Goal: Task Accomplishment & Management: Complete application form

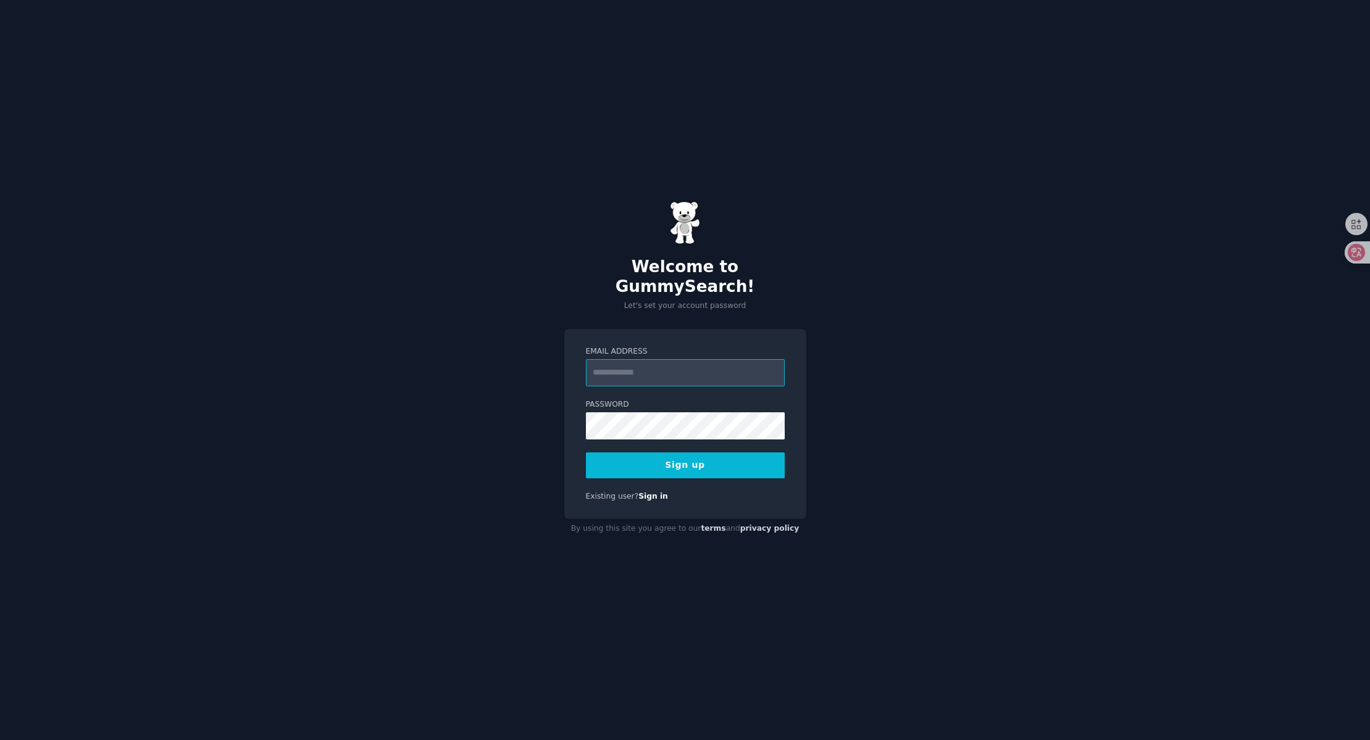
click at [681, 369] on input "Email Address" at bounding box center [685, 372] width 199 height 27
type input "**********"
click at [724, 460] on button "Sign up" at bounding box center [685, 465] width 199 height 26
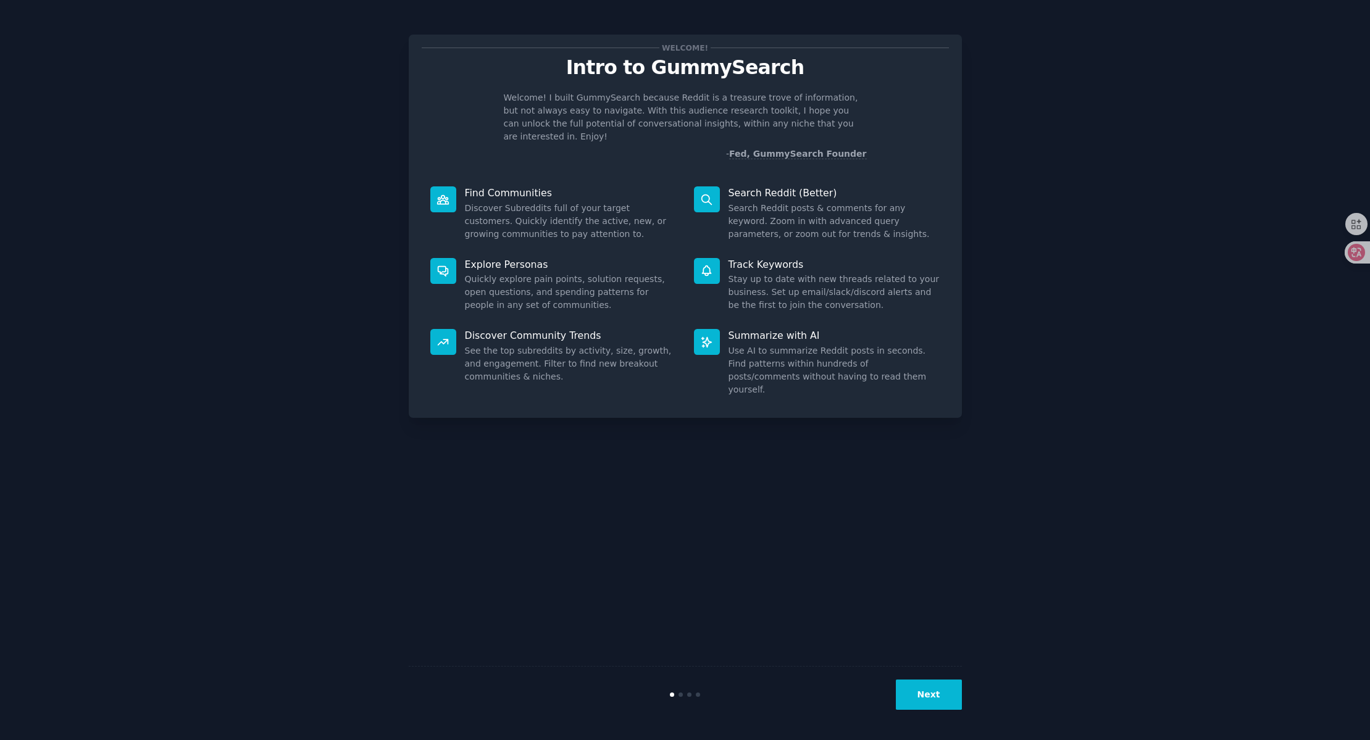
click at [897, 498] on div "Welcome! Intro to GummySearch Welcome! I built GummySearch because Reddit is a …" at bounding box center [685, 370] width 553 height 706
click at [943, 697] on button "Next" at bounding box center [929, 695] width 66 height 30
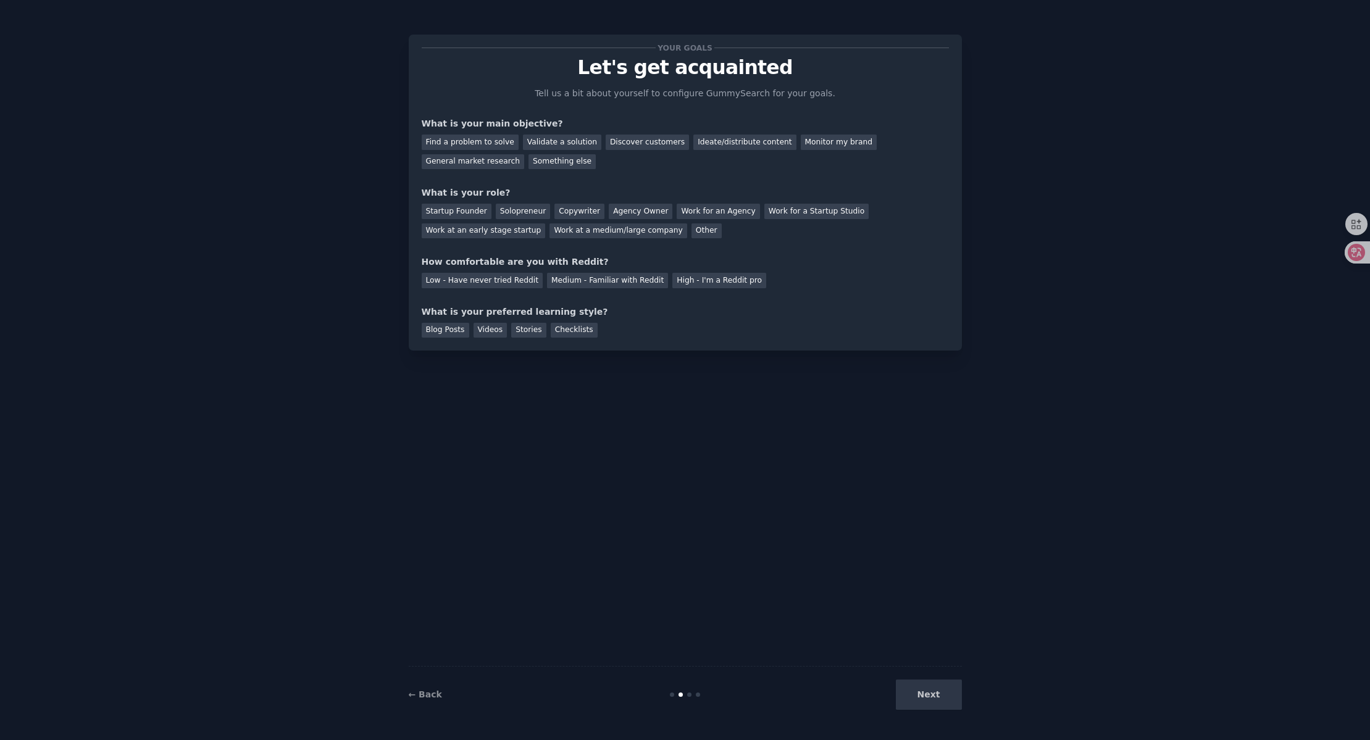
click at [749, 487] on div "Your goals Let's get acquainted Tell us a bit about yourself to configure Gummy…" at bounding box center [685, 370] width 553 height 706
click at [434, 693] on link "← Back" at bounding box center [425, 694] width 33 height 10
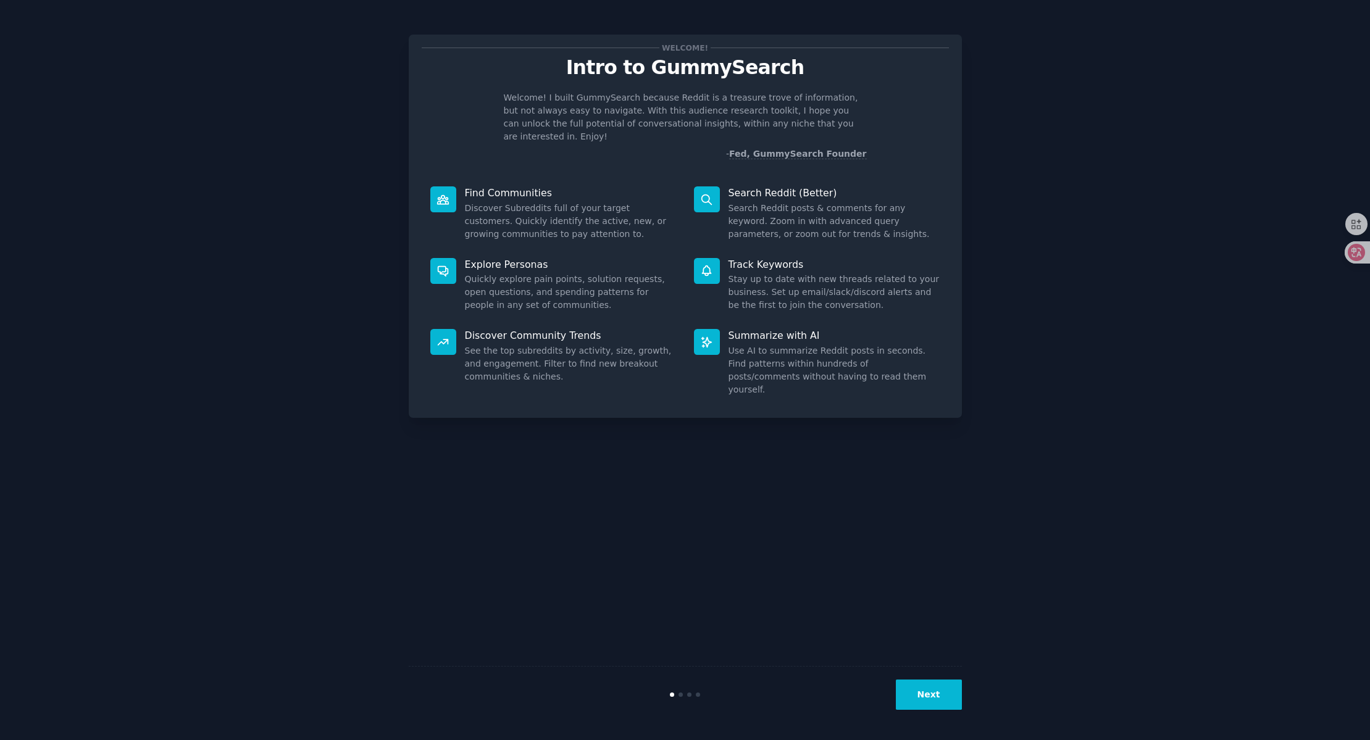
click at [918, 695] on button "Next" at bounding box center [929, 695] width 66 height 30
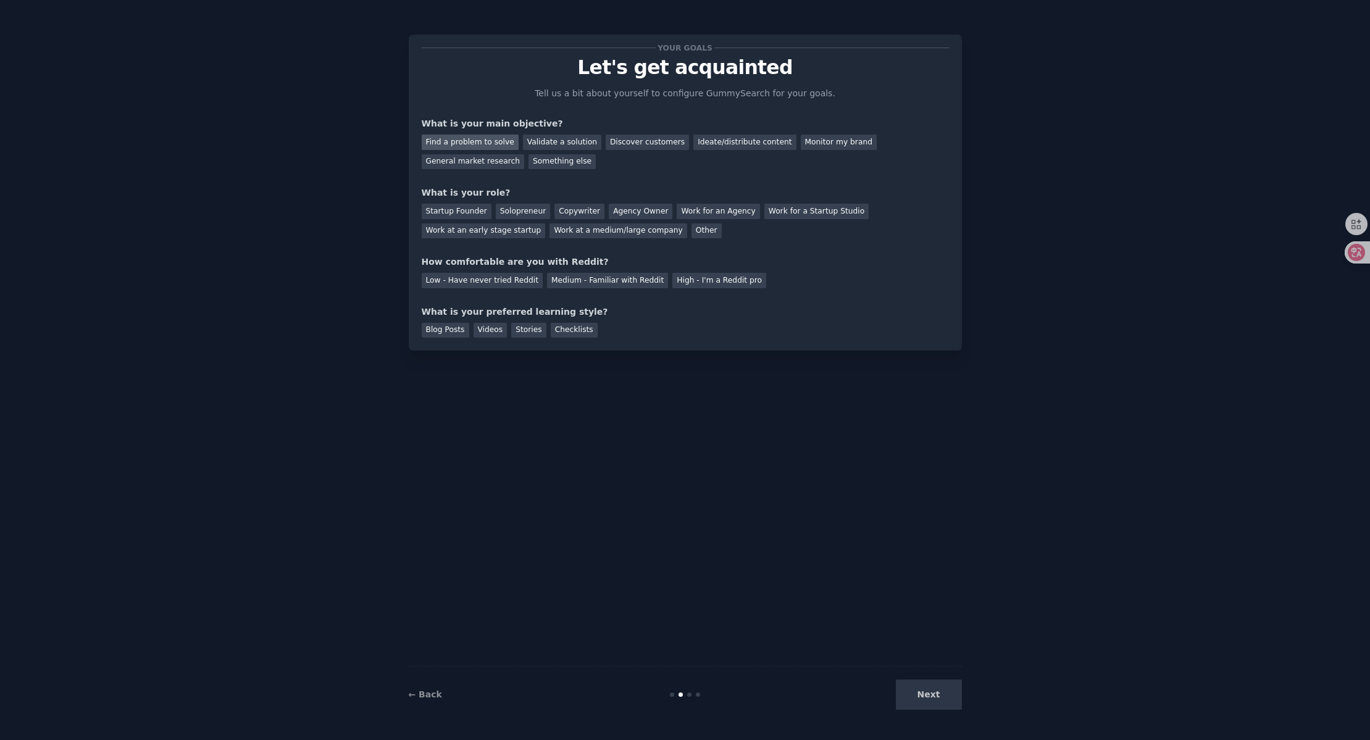
click at [504, 146] on div "Find a problem to solve" at bounding box center [470, 142] width 97 height 15
click at [456, 215] on div "Startup Founder" at bounding box center [457, 211] width 70 height 15
click at [496, 278] on div "Low - Have never tried Reddit" at bounding box center [482, 280] width 121 height 15
click at [595, 280] on div "Medium - Familiar with Reddit" at bounding box center [607, 280] width 121 height 15
click at [481, 280] on div "Low - Have never tried Reddit" at bounding box center [482, 280] width 121 height 15
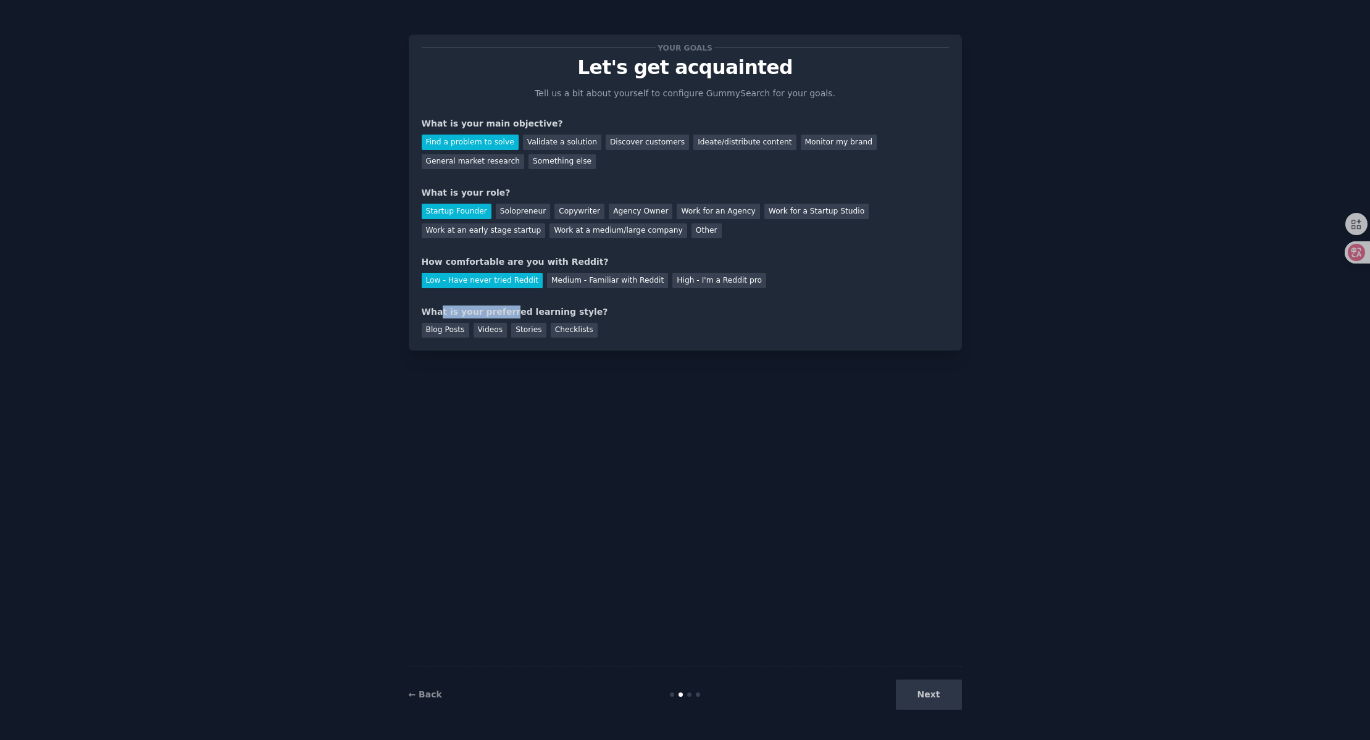
drag, startPoint x: 439, startPoint y: 314, endPoint x: 511, endPoint y: 311, distance: 71.7
click at [507, 312] on div "What is your preferred learning style?" at bounding box center [685, 312] width 527 height 13
click at [549, 309] on div "What is your preferred learning style?" at bounding box center [685, 312] width 527 height 13
click at [634, 310] on div "What is your preferred learning style?" at bounding box center [685, 312] width 527 height 13
click at [458, 331] on div "Blog Posts" at bounding box center [446, 330] width 48 height 15
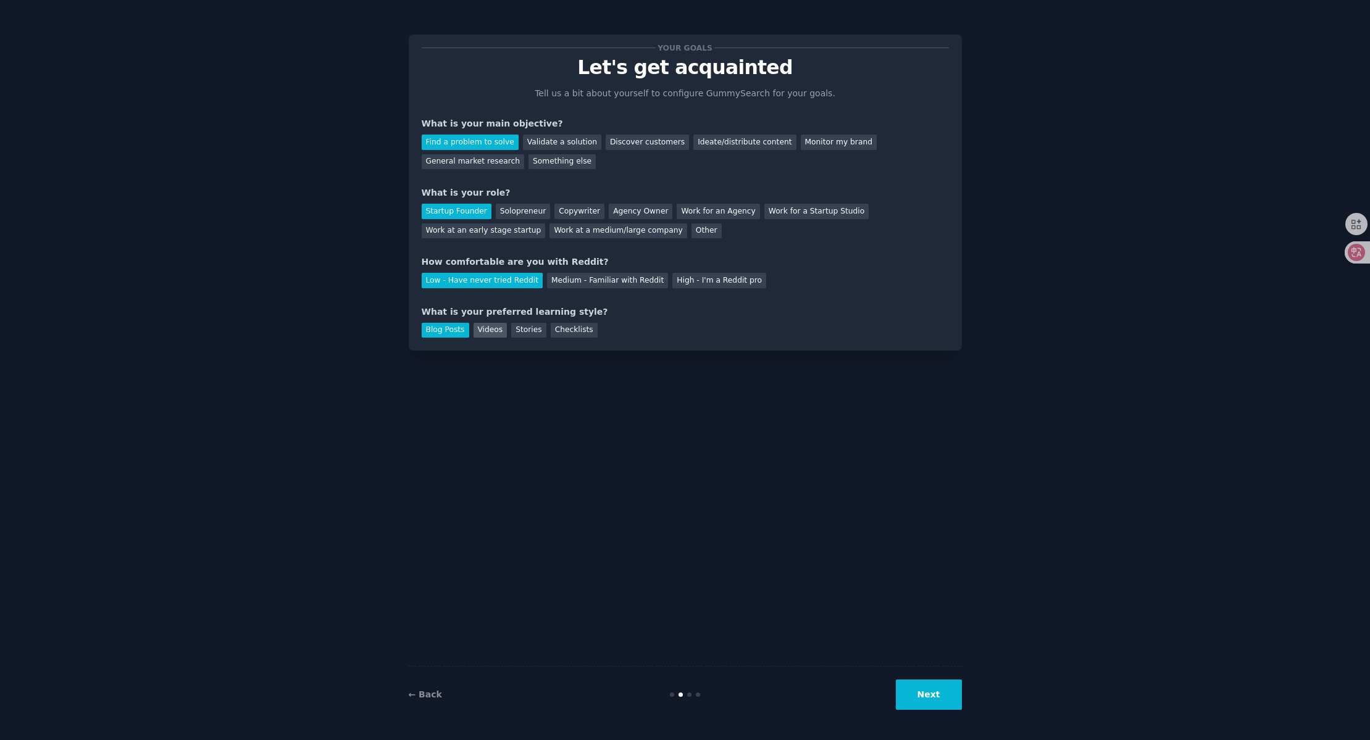
click at [499, 330] on div "Videos" at bounding box center [490, 330] width 34 height 15
click at [570, 333] on div "Checklists" at bounding box center [574, 330] width 47 height 15
click at [530, 331] on div "Stories" at bounding box center [528, 330] width 35 height 15
click at [577, 330] on div "Checklists" at bounding box center [574, 330] width 47 height 15
click at [449, 331] on div "Blog Posts" at bounding box center [446, 330] width 48 height 15
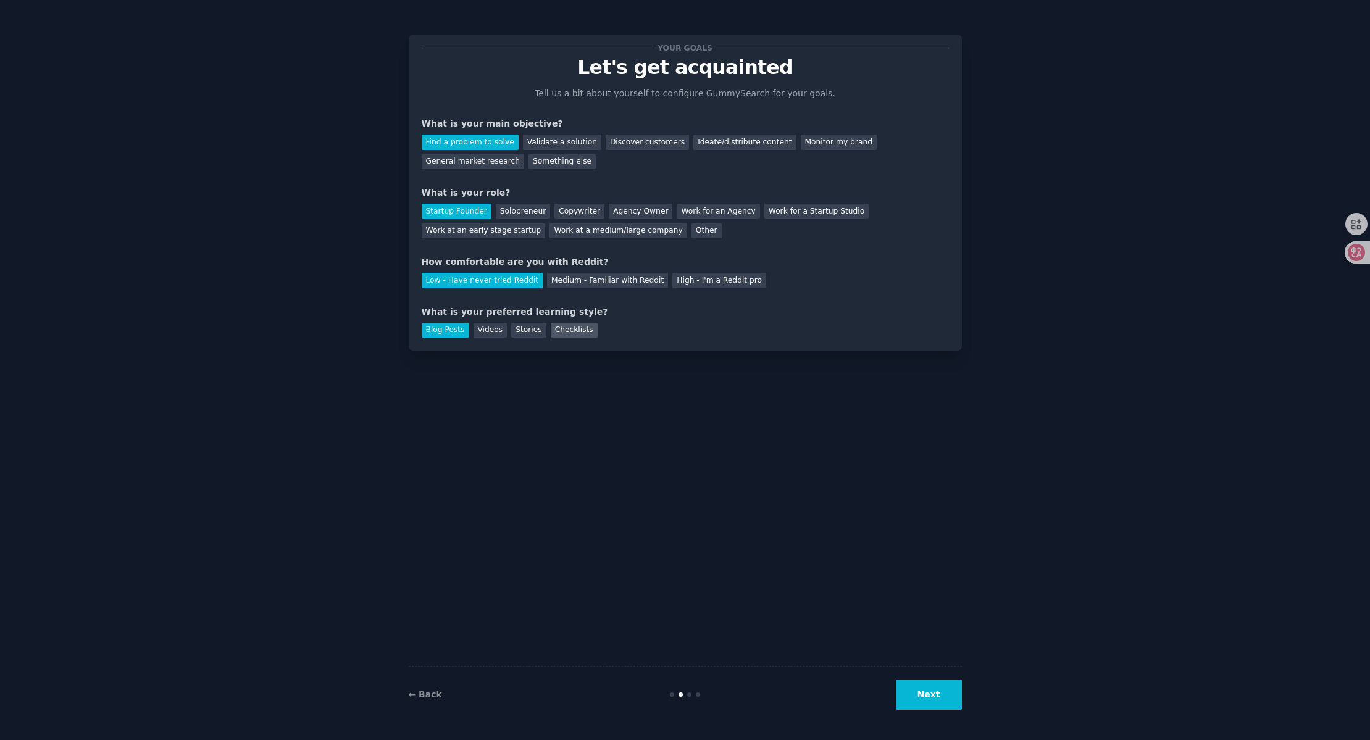
click at [568, 328] on div "Checklists" at bounding box center [574, 330] width 47 height 15
click at [930, 695] on button "Next" at bounding box center [929, 695] width 66 height 30
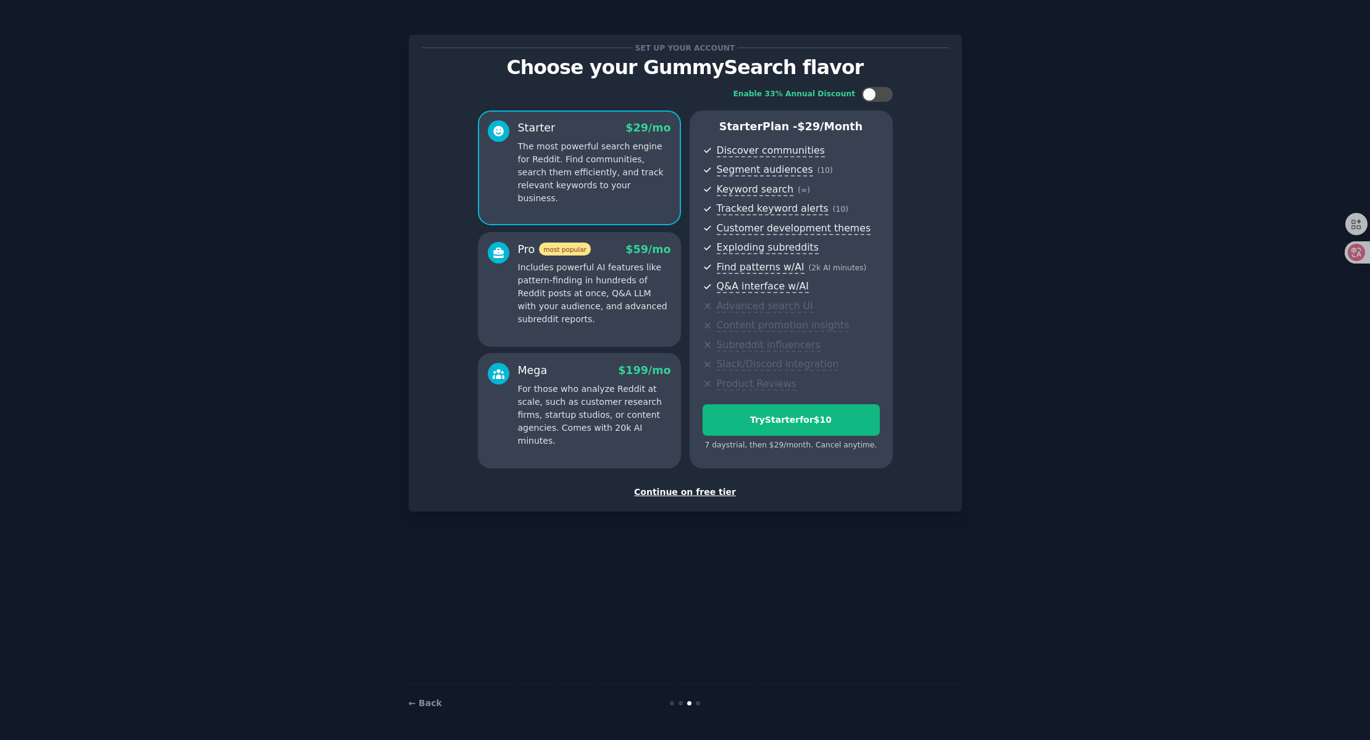
click at [698, 494] on div "Continue on free tier" at bounding box center [685, 492] width 527 height 13
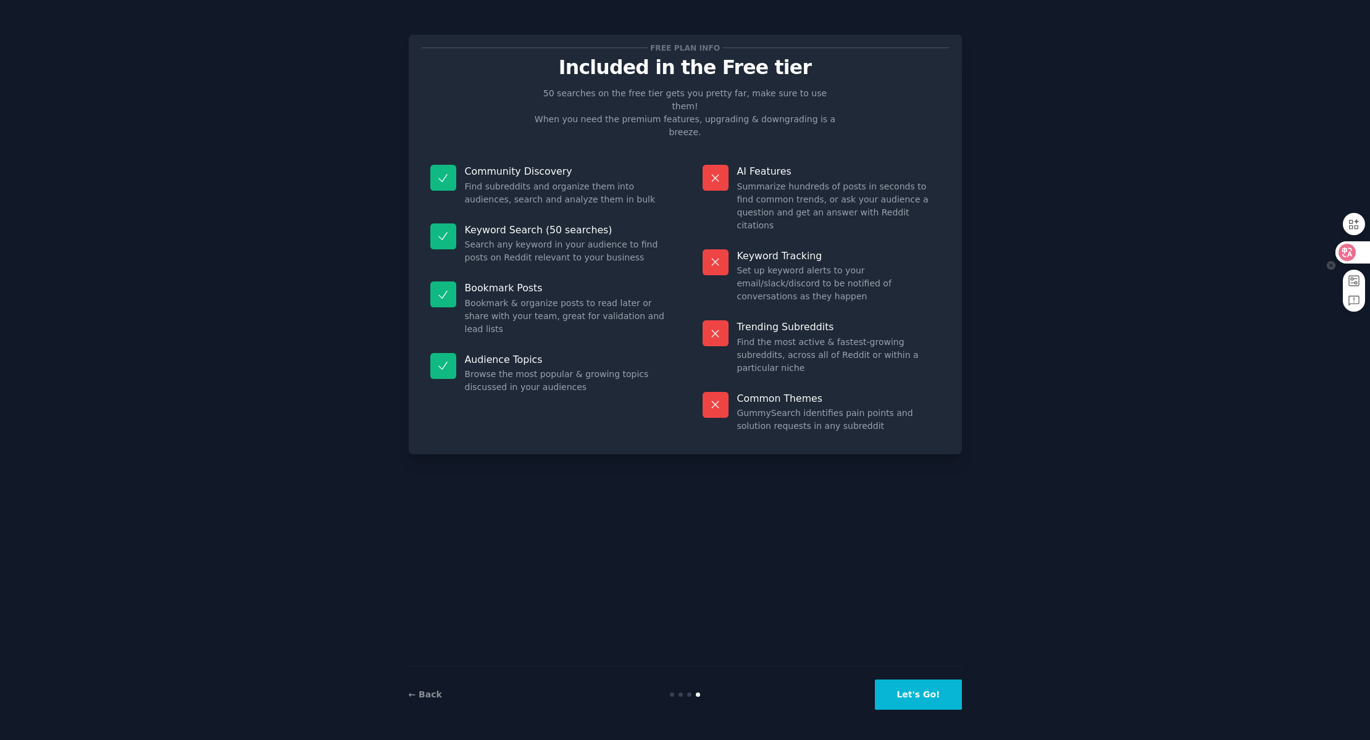
click at [1349, 249] on icon at bounding box center [1347, 252] width 12 height 12
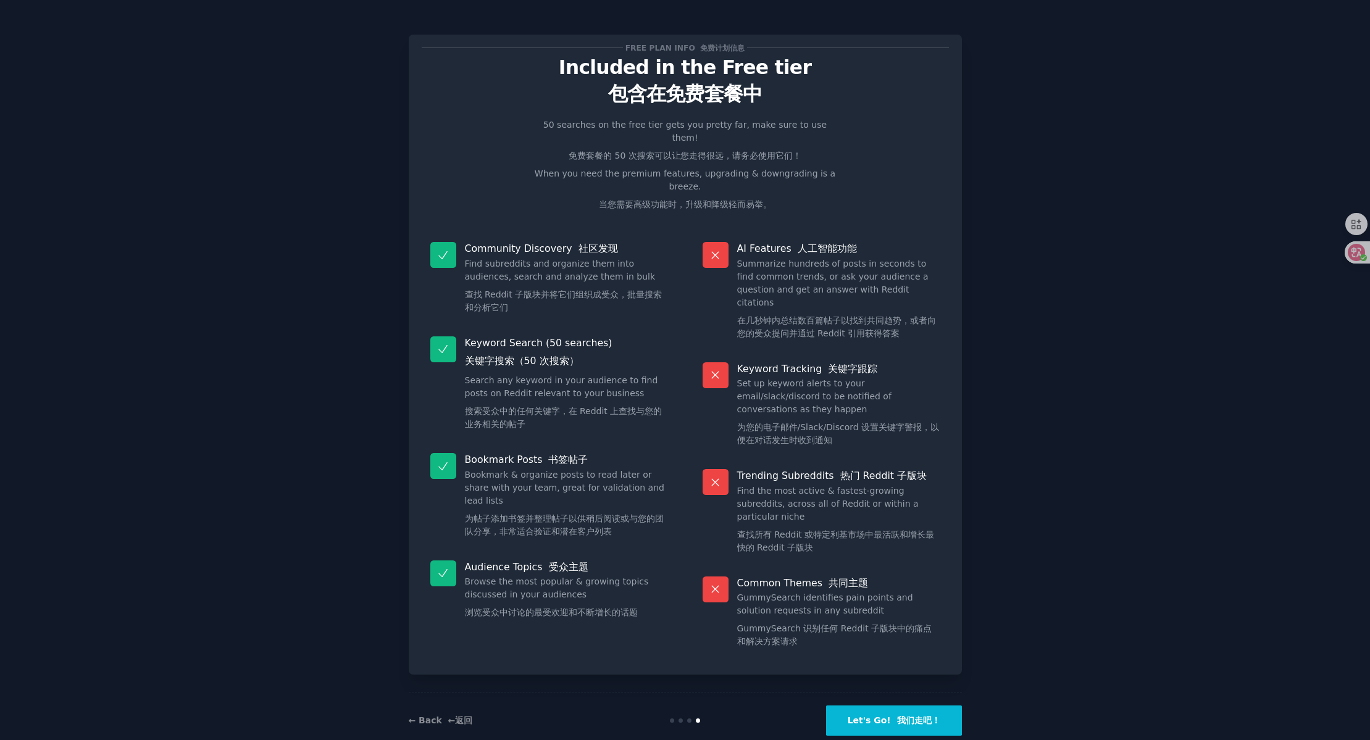
click at [907, 715] on font "我们走吧！" at bounding box center [918, 720] width 43 height 10
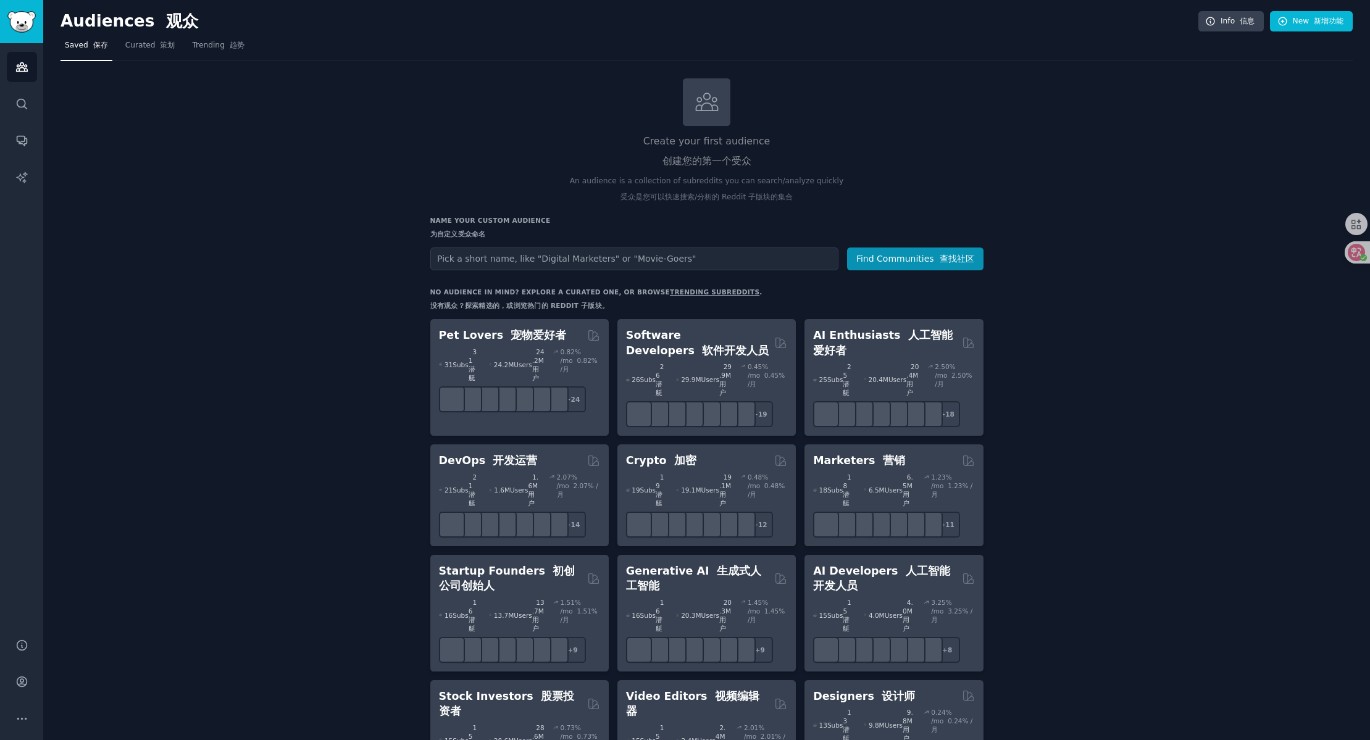
click at [548, 257] on input "text" at bounding box center [634, 259] width 408 height 23
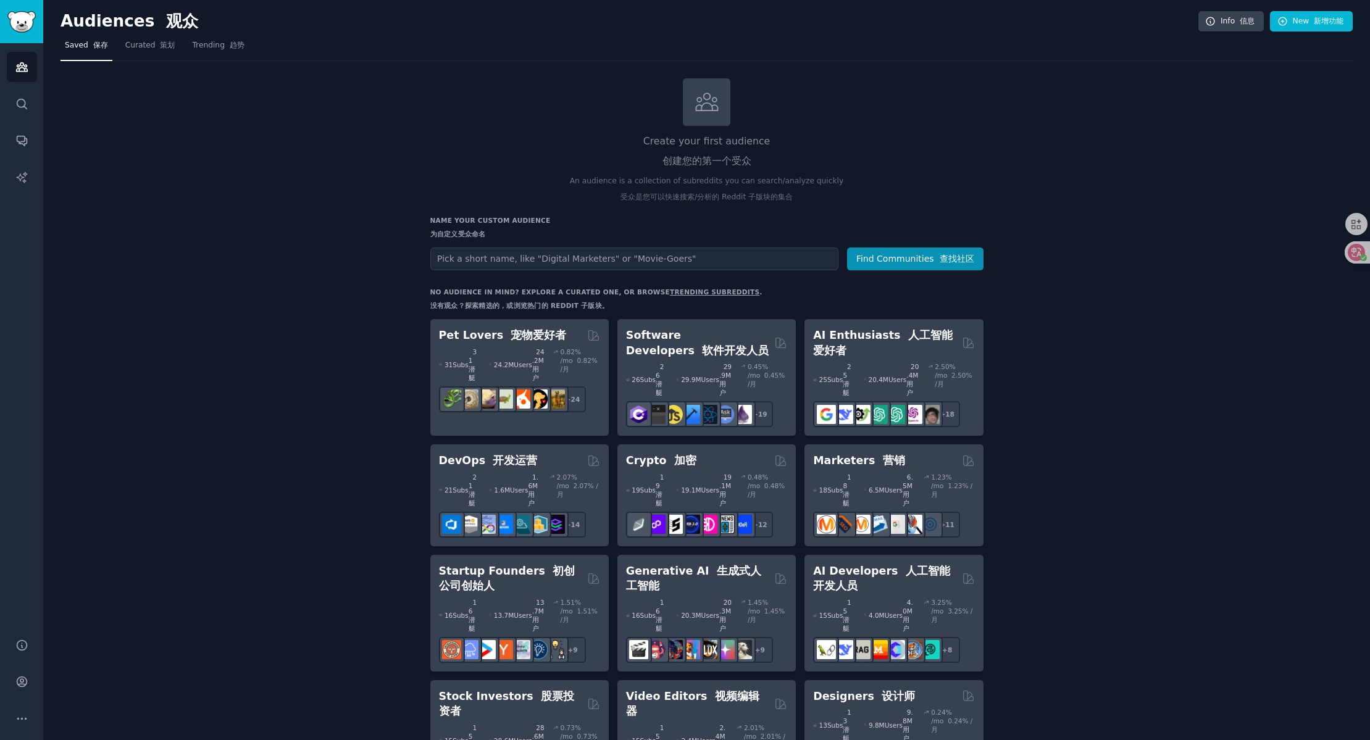
click at [548, 257] on input "text" at bounding box center [634, 259] width 408 height 23
click at [559, 258] on input "text" at bounding box center [634, 259] width 408 height 23
click at [964, 193] on p "An audience is a collection of subreddits you can search/analyze quickly 受众是您可以…" at bounding box center [706, 191] width 553 height 31
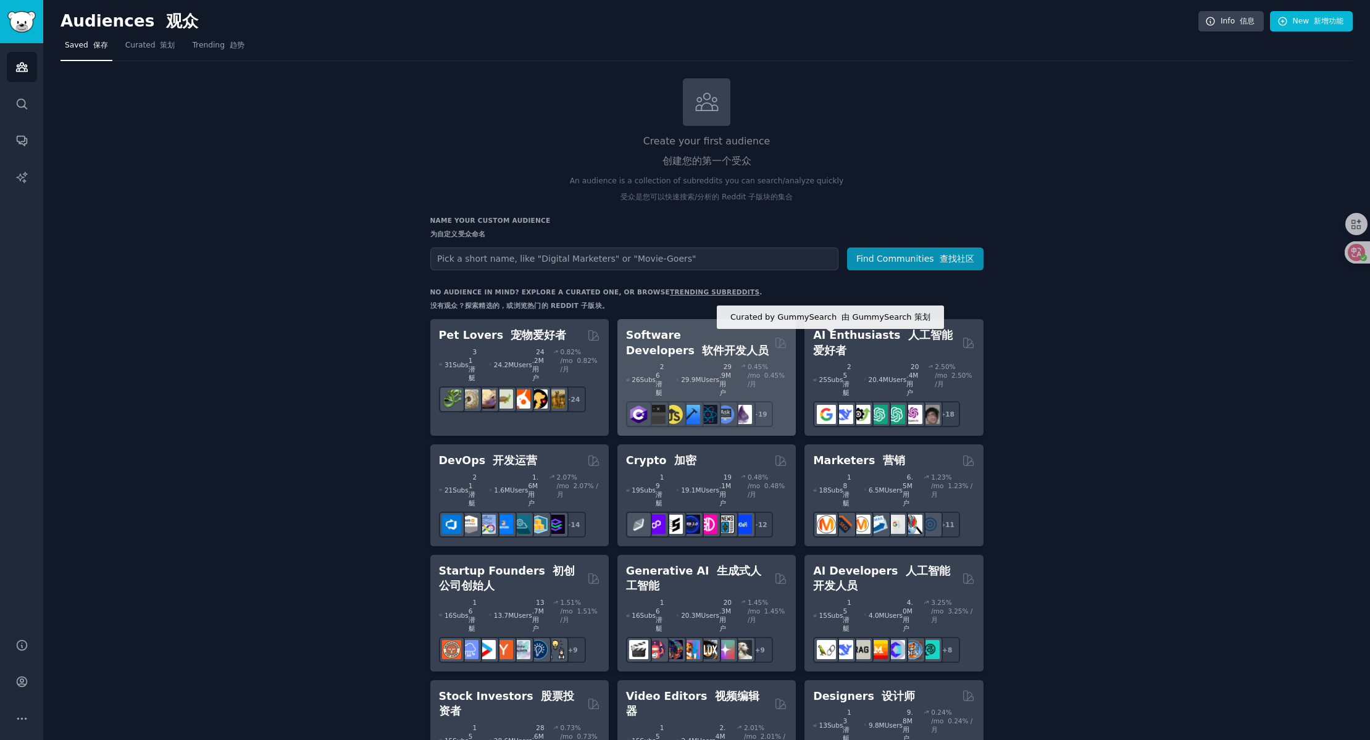
click at [777, 340] on icon at bounding box center [780, 342] width 13 height 13
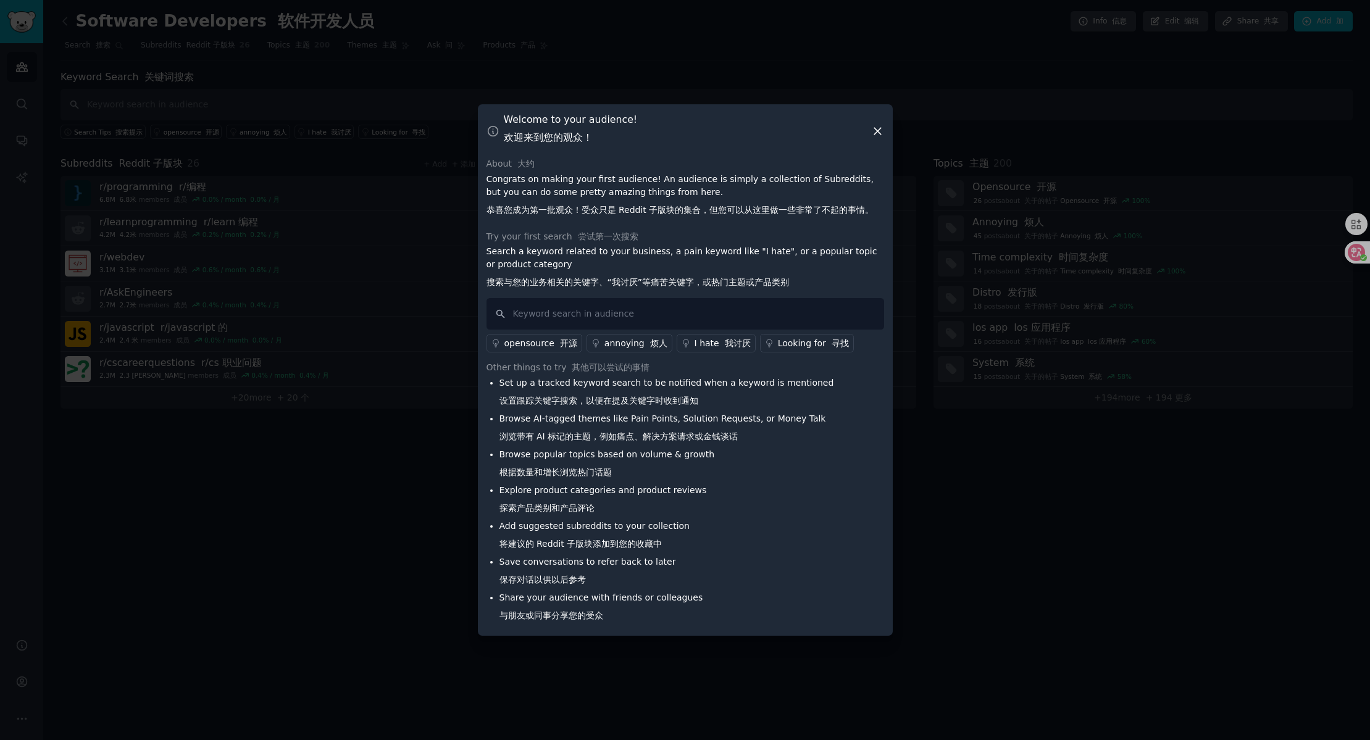
click at [518, 207] on font "恭喜您成为第一批观众！受众只是 Reddit 子版块的集合，但您可以从这里做一些非常了不起的事情。" at bounding box center [680, 210] width 388 height 10
drag, startPoint x: 504, startPoint y: 211, endPoint x: 680, endPoint y: 210, distance: 175.3
click at [672, 209] on font "恭喜您成为第一批观众！受众只是 Reddit 子版块的集合，但您可以从这里做一些非常了不起的事情。" at bounding box center [680, 210] width 388 height 10
click at [709, 210] on font "恭喜您成为第一批观众！受众只是 Reddit 子版块的集合，但您可以从这里做一些非常了不起的事情。" at bounding box center [680, 210] width 388 height 10
drag, startPoint x: 585, startPoint y: 213, endPoint x: 610, endPoint y: 212, distance: 25.3
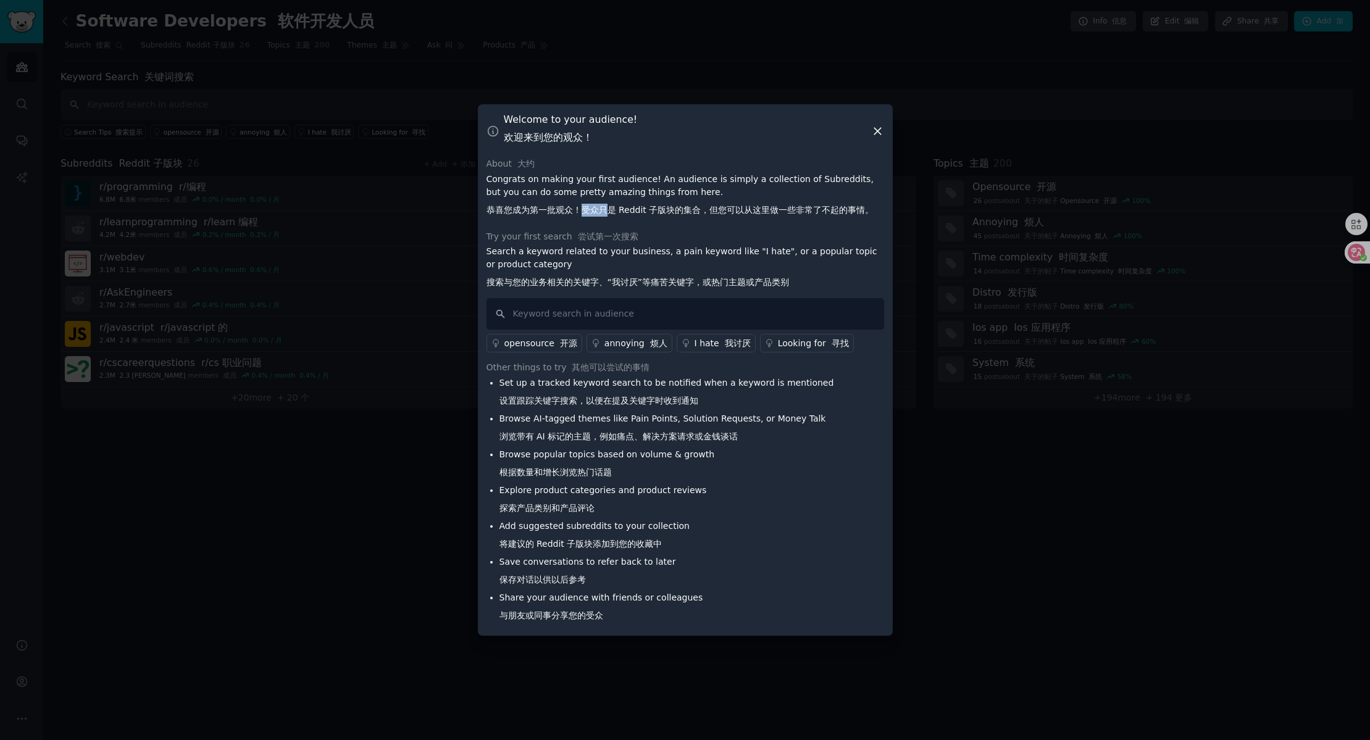
click at [610, 212] on font "恭喜您成为第一批观众！受众只是 Reddit 子版块的集合，但您可以从这里做一些非常了不起的事情。" at bounding box center [680, 210] width 388 height 10
click at [631, 211] on font "恭喜您成为第一批观众！受众只是 Reddit 子版块的集合，但您可以从这里做一些非常了不起的事情。" at bounding box center [680, 210] width 388 height 10
drag, startPoint x: 613, startPoint y: 212, endPoint x: 675, endPoint y: 212, distance: 62.3
click at [675, 212] on font "恭喜您成为第一批观众！受众只是 Reddit 子版块的集合，但您可以从这里做一些非常了不起的事情。" at bounding box center [680, 210] width 388 height 10
click at [718, 212] on font "恭喜您成为第一批观众！受众只是 Reddit 子版块的集合，但您可以从这里做一些非常了不起的事情。" at bounding box center [680, 210] width 388 height 10
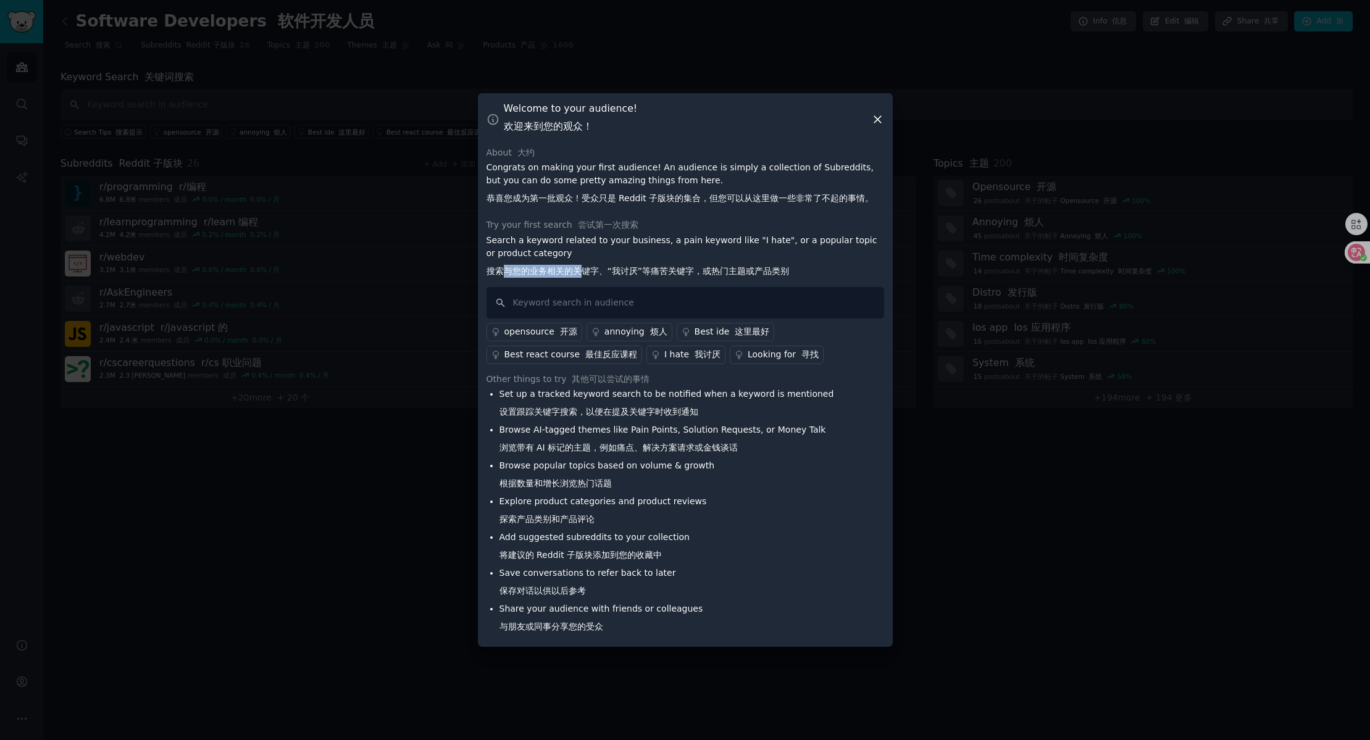
drag, startPoint x: 504, startPoint y: 273, endPoint x: 584, endPoint y: 270, distance: 79.7
click at [582, 270] on font "搜索与您的业务相关的关键字、“我讨厌”等痛苦关键字，或热门主题或产品类别" at bounding box center [637, 271] width 303 height 10
click at [602, 270] on font "搜索与您的业务相关的关键字、“我讨厌”等痛苦关键字，或热门主题或产品类别" at bounding box center [637, 271] width 303 height 10
drag, startPoint x: 610, startPoint y: 270, endPoint x: 694, endPoint y: 269, distance: 84.0
click at [687, 270] on font "搜索与您的业务相关的关键字、“我讨厌”等痛苦关键字，或热门主题或产品类别" at bounding box center [637, 271] width 303 height 10
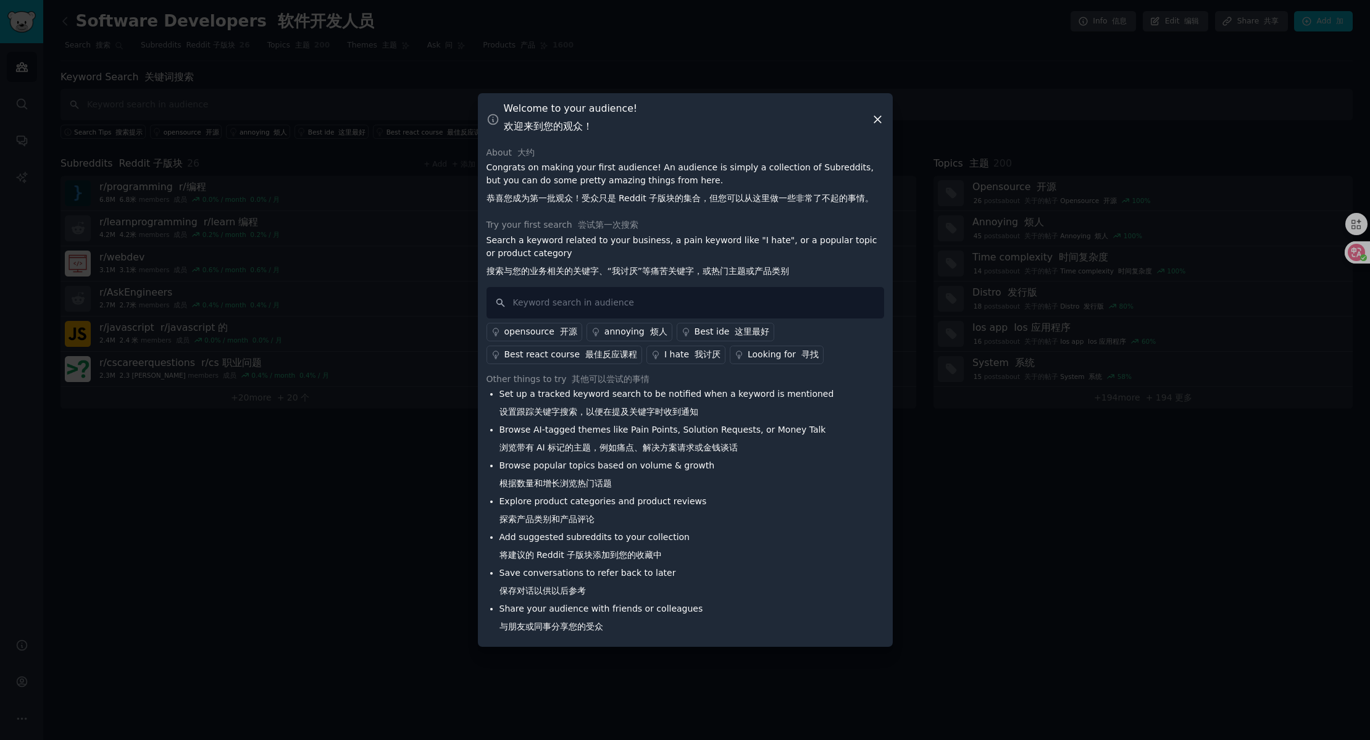
click at [706, 269] on font "搜索与您的业务相关的关键字、“我讨厌”等痛苦关键字，或热门主题或产品类别" at bounding box center [637, 271] width 303 height 10
drag, startPoint x: 704, startPoint y: 273, endPoint x: 805, endPoint y: 272, distance: 101.2
click at [785, 272] on font "搜索与您的业务相关的关键字、“我讨厌”等痛苦关键字，或热门主题或产品类别" at bounding box center [637, 271] width 303 height 10
click at [817, 271] on p "Search a keyword related to your business, a pain keyword like "I hate", or a p…" at bounding box center [685, 258] width 398 height 49
drag, startPoint x: 509, startPoint y: 414, endPoint x: 585, endPoint y: 414, distance: 76.5
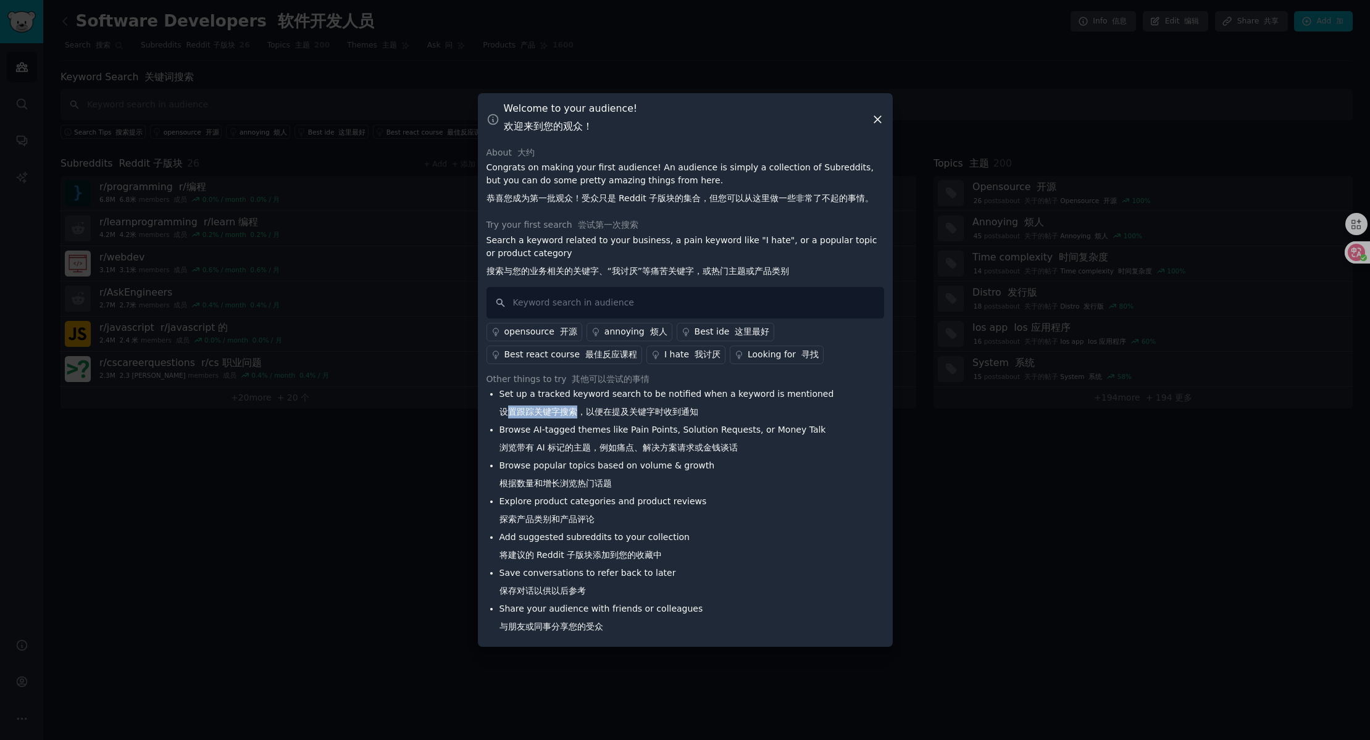
click at [583, 414] on font "设置跟踪关键字搜索，以便在提及关键字时收到通知" at bounding box center [598, 412] width 199 height 10
click at [620, 413] on font "设置跟踪关键字搜索，以便在提及关键字时收到通知" at bounding box center [598, 412] width 199 height 10
drag, startPoint x: 589, startPoint y: 415, endPoint x: 672, endPoint y: 413, distance: 82.7
click at [666, 413] on font "设置跟踪关键字搜索，以便在提及关键字时收到通知" at bounding box center [598, 412] width 199 height 10
click at [708, 412] on li "Set up a tracked keyword search to be notified when a keyword is mentioned 设置跟踪…" at bounding box center [666, 406] width 335 height 36
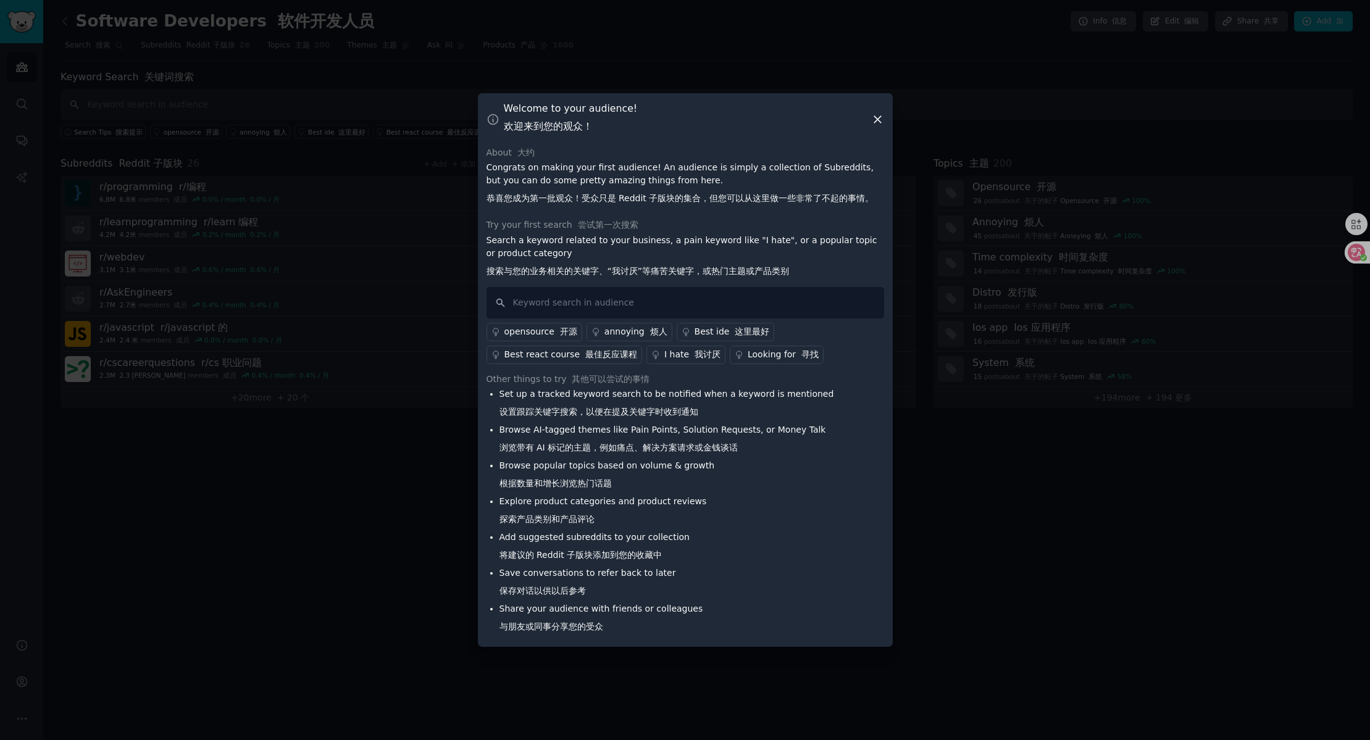
click at [650, 335] on font "烦人" at bounding box center [658, 332] width 17 height 10
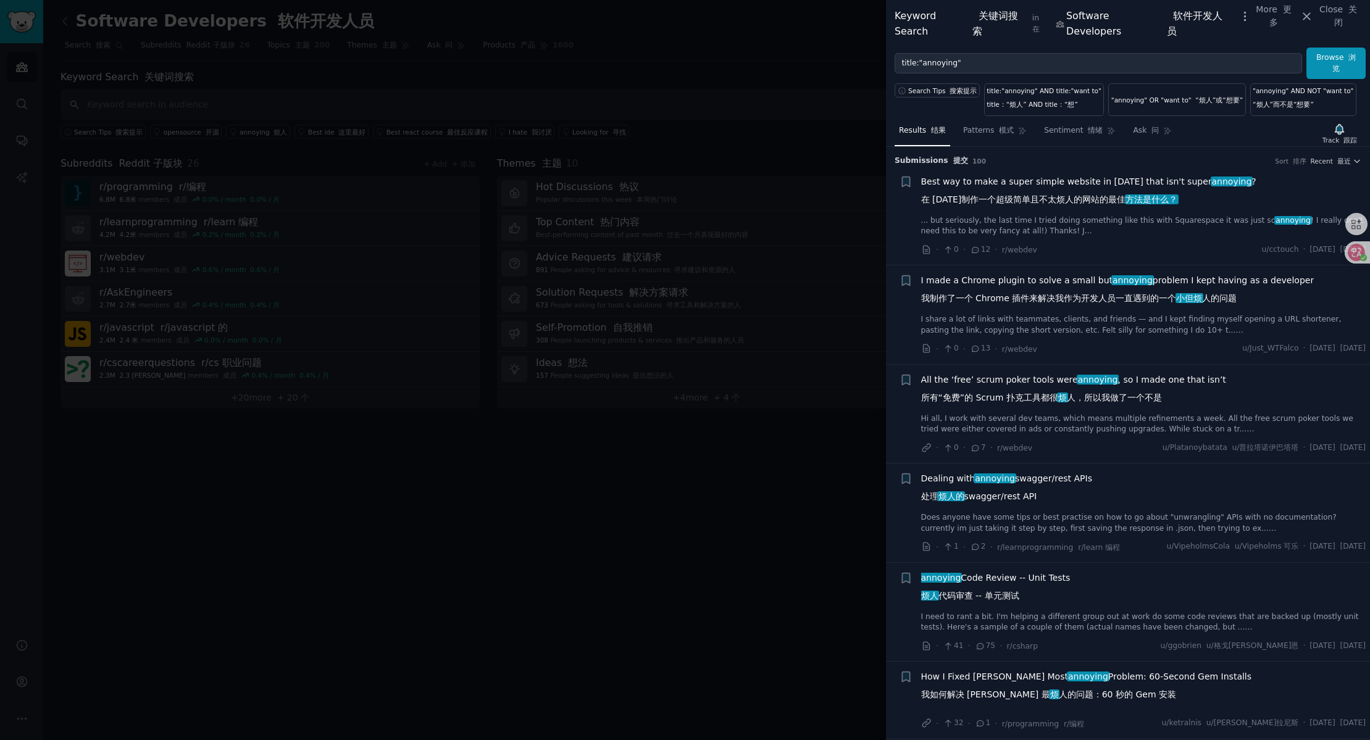
click at [1150, 291] on span "I made a Chrome plugin to solve a small but annoying problem I kept having as a…" at bounding box center [1117, 292] width 393 height 36
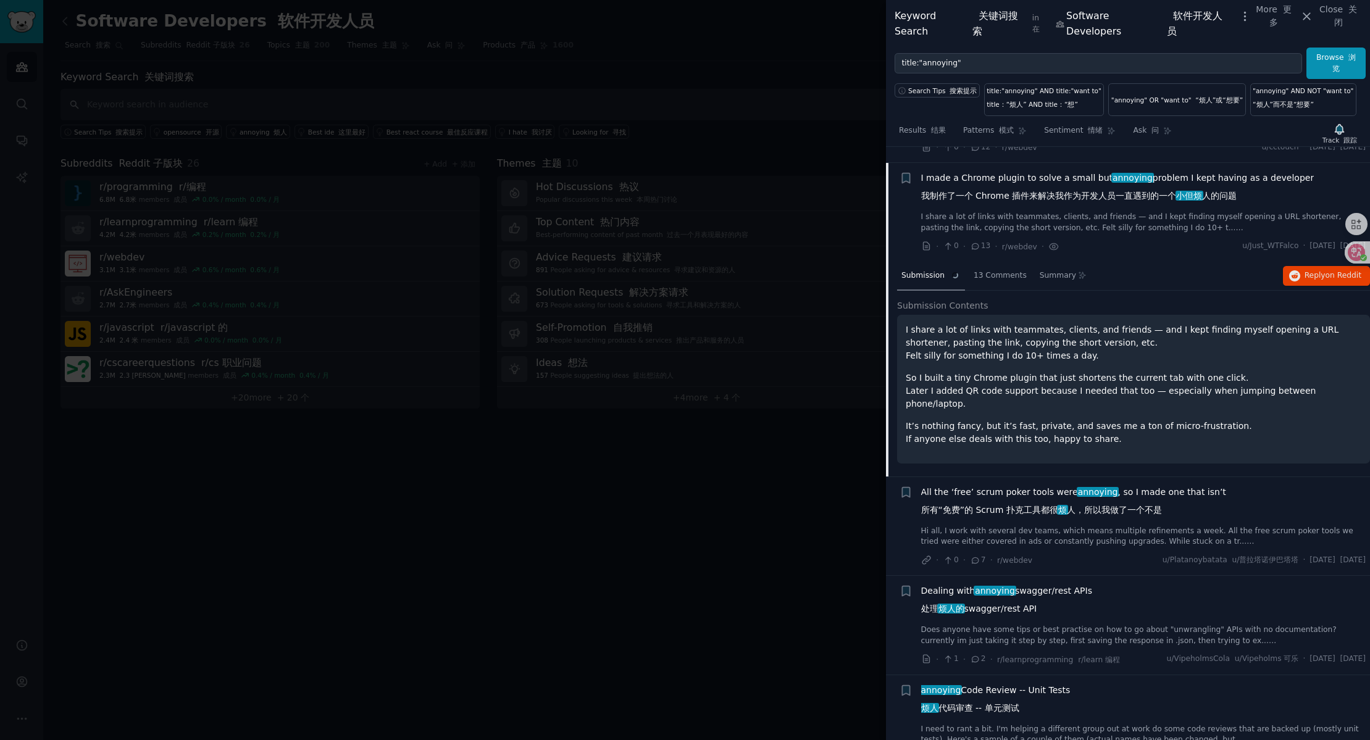
scroll to position [119, 0]
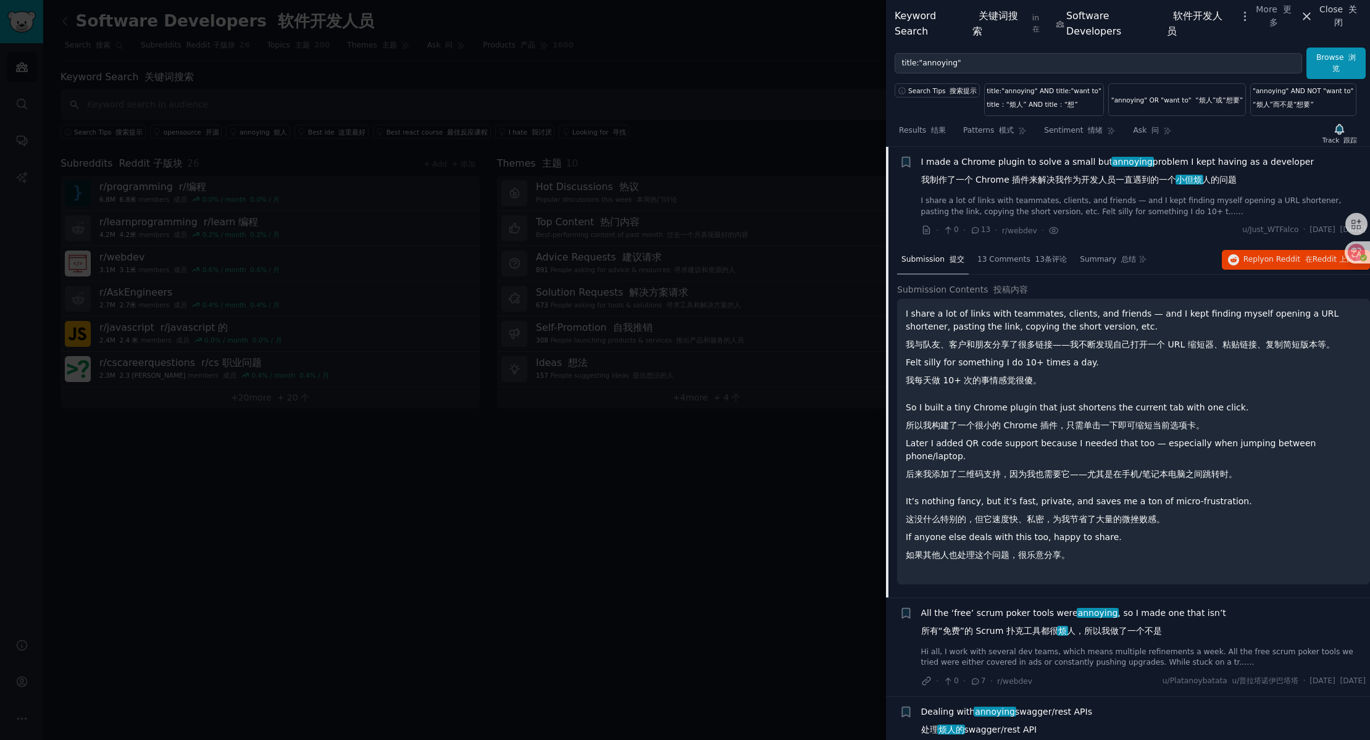
click at [1343, 14] on font at bounding box center [1346, 9] width 6 height 10
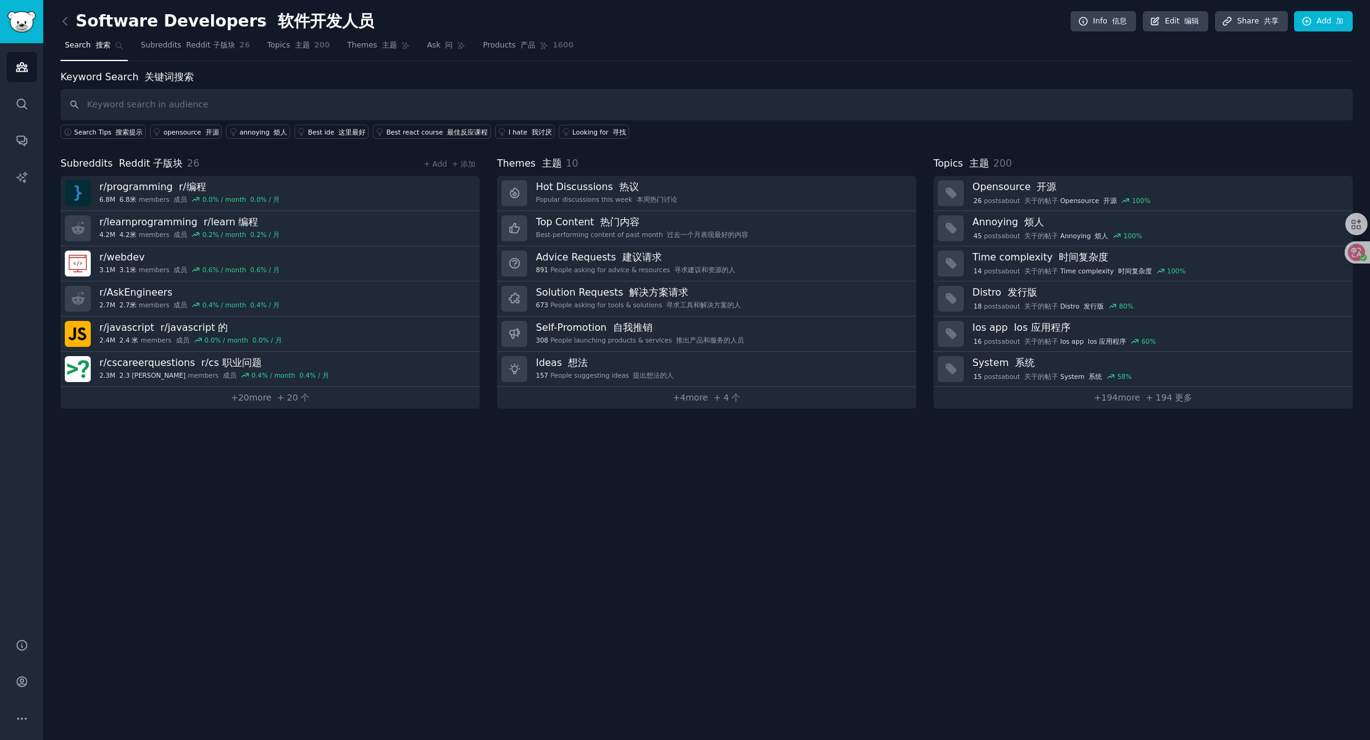
drag, startPoint x: 380, startPoint y: 538, endPoint x: 372, endPoint y: 530, distance: 10.9
click at [381, 538] on div "Software Developers 软件开发人员 Info 信息 Edit 编辑 Share 共享 Add 加 Search 搜索 Subreddits …" at bounding box center [706, 370] width 1326 height 740
click at [62, 18] on icon at bounding box center [65, 21] width 13 height 13
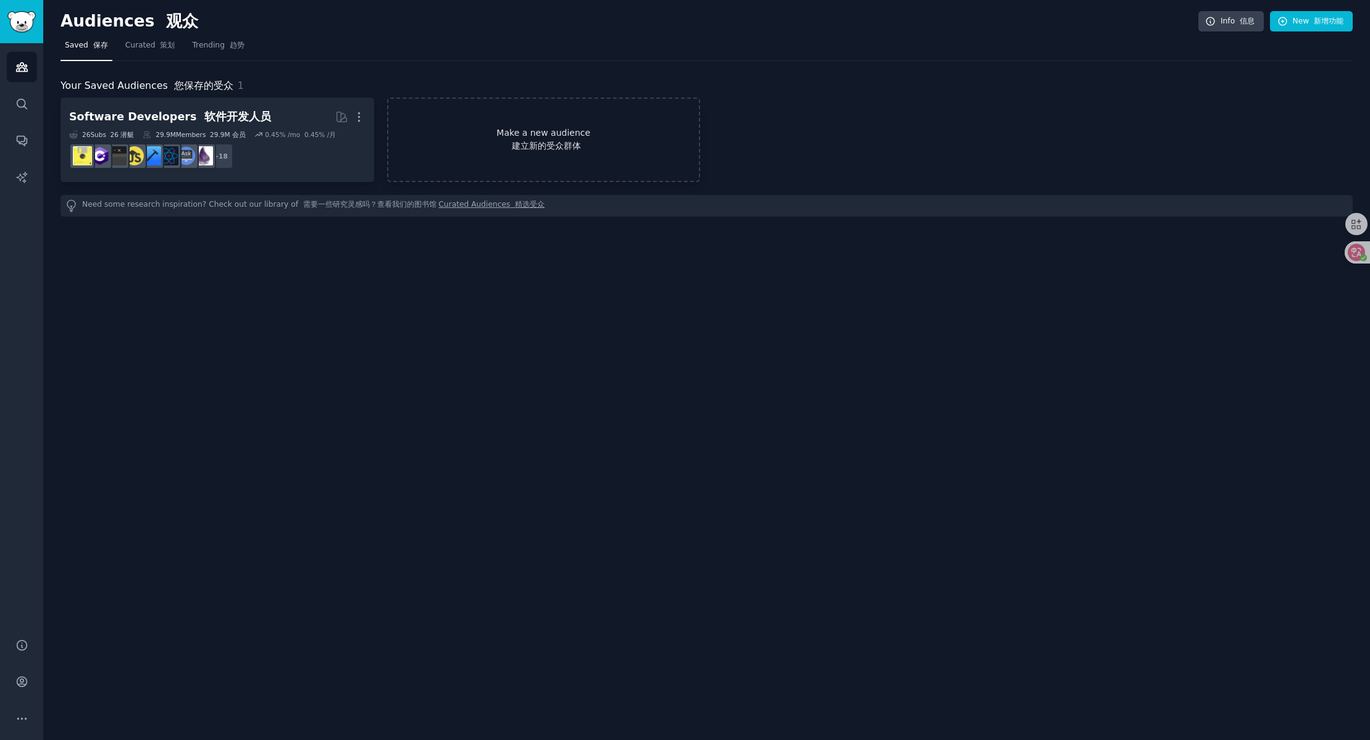
click at [531, 144] on font "建立新的受众群体" at bounding box center [546, 146] width 69 height 10
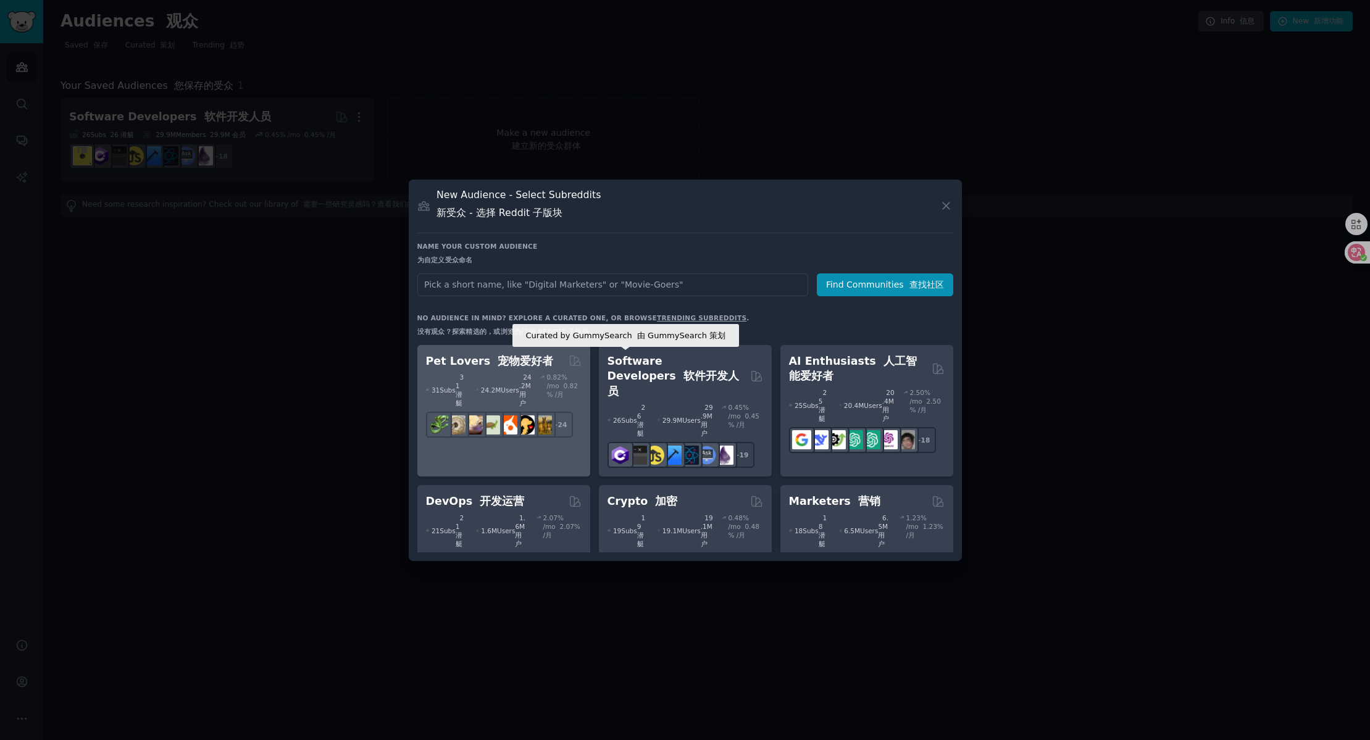
click at [574, 362] on icon at bounding box center [574, 360] width 13 height 13
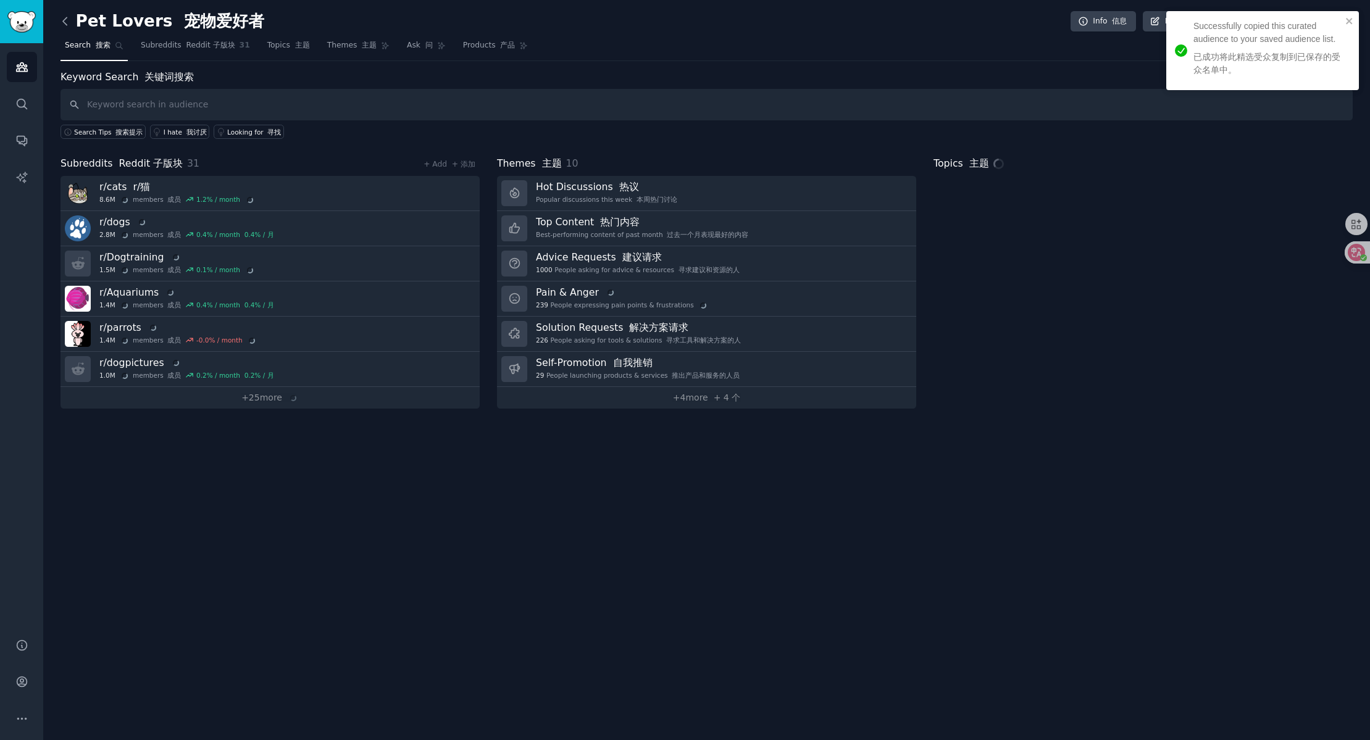
click at [64, 22] on icon at bounding box center [65, 20] width 4 height 7
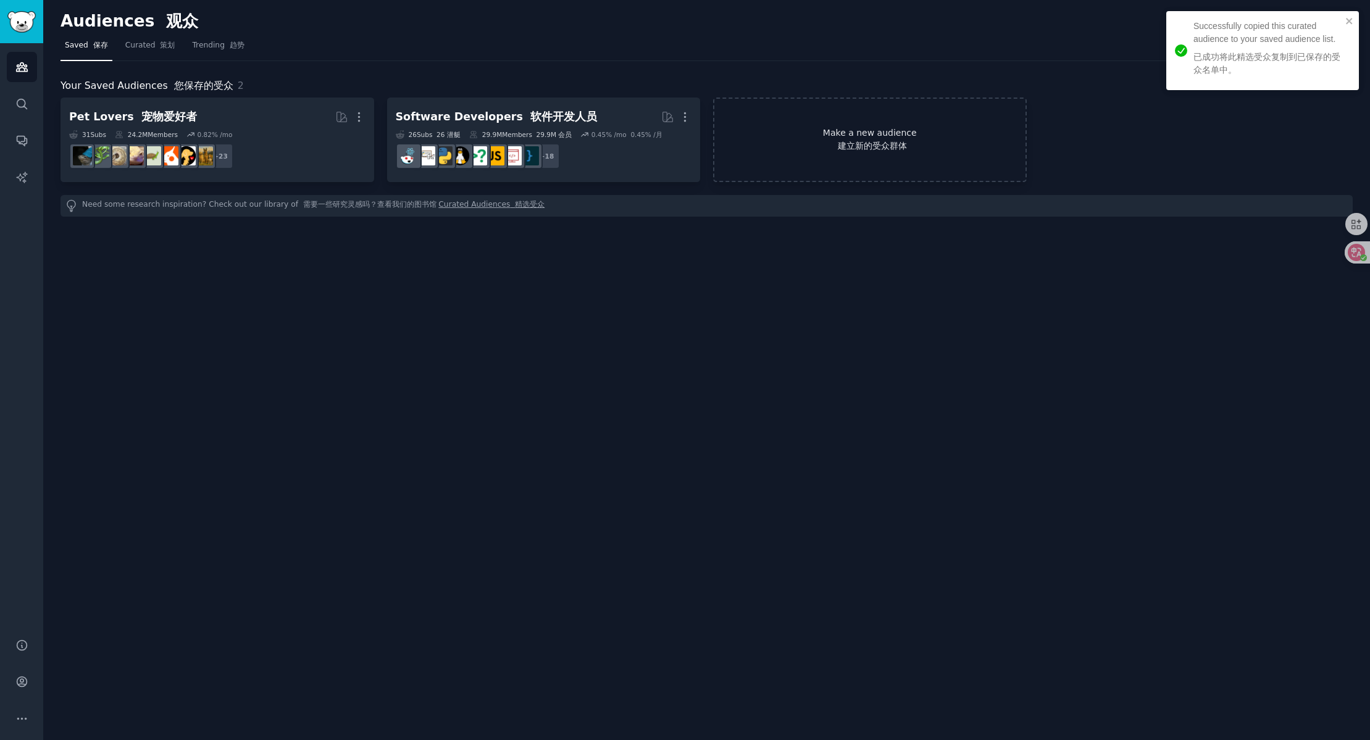
click at [822, 138] on link "Make a new audience 建立新的受众群体" at bounding box center [870, 140] width 314 height 85
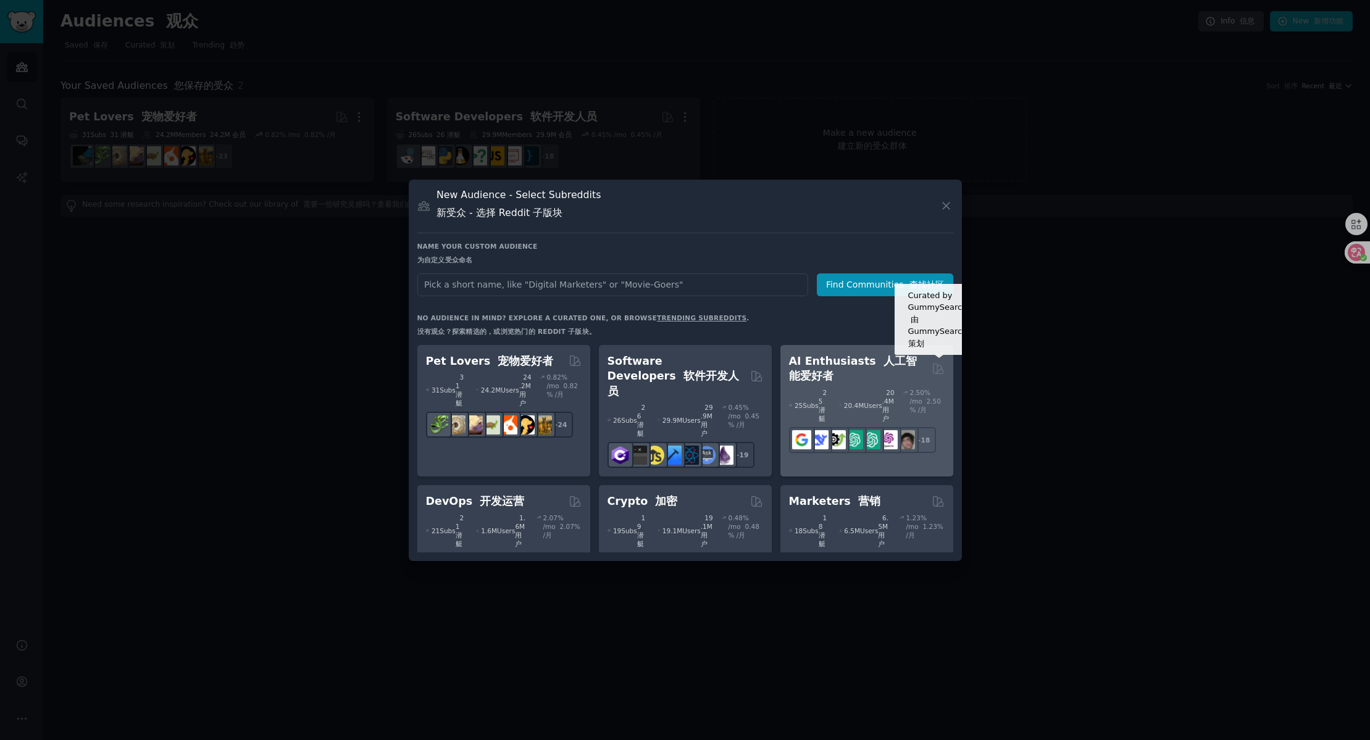
click at [938, 367] on icon at bounding box center [937, 368] width 13 height 13
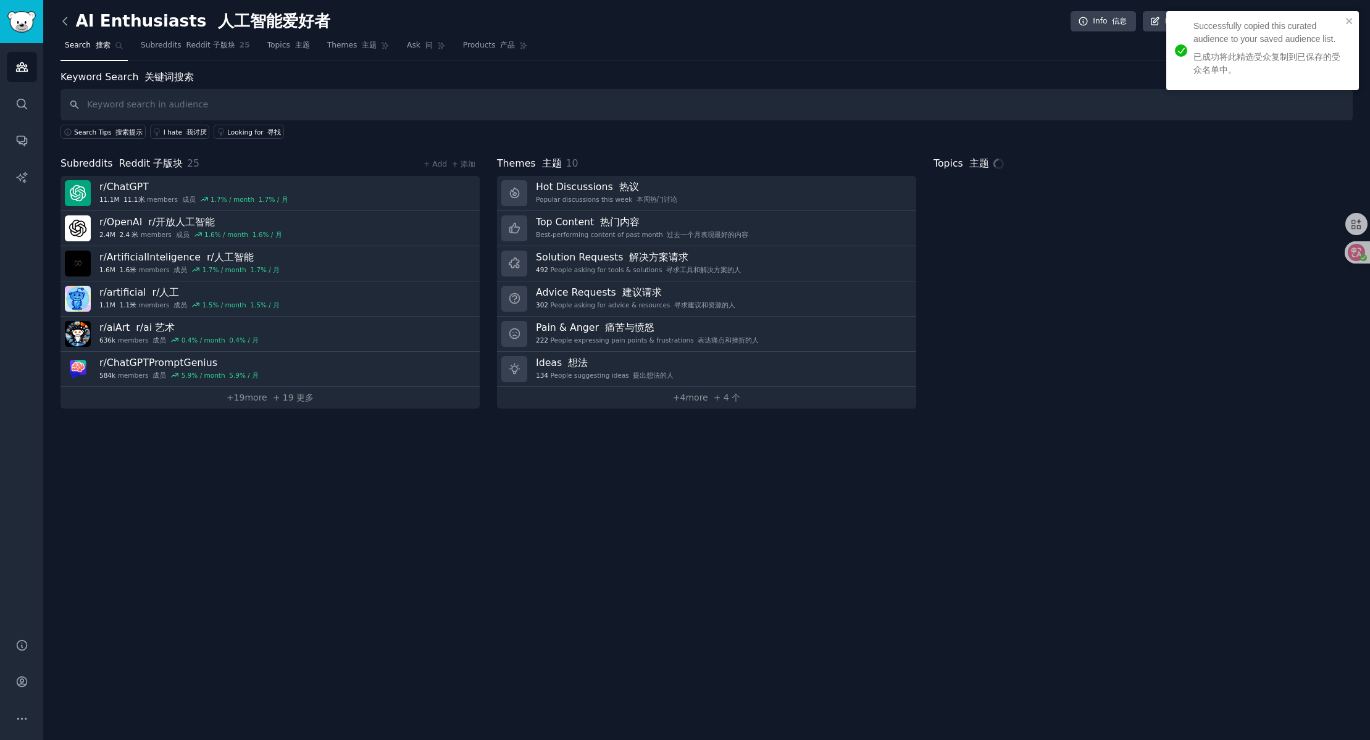
click at [68, 24] on icon at bounding box center [65, 21] width 13 height 13
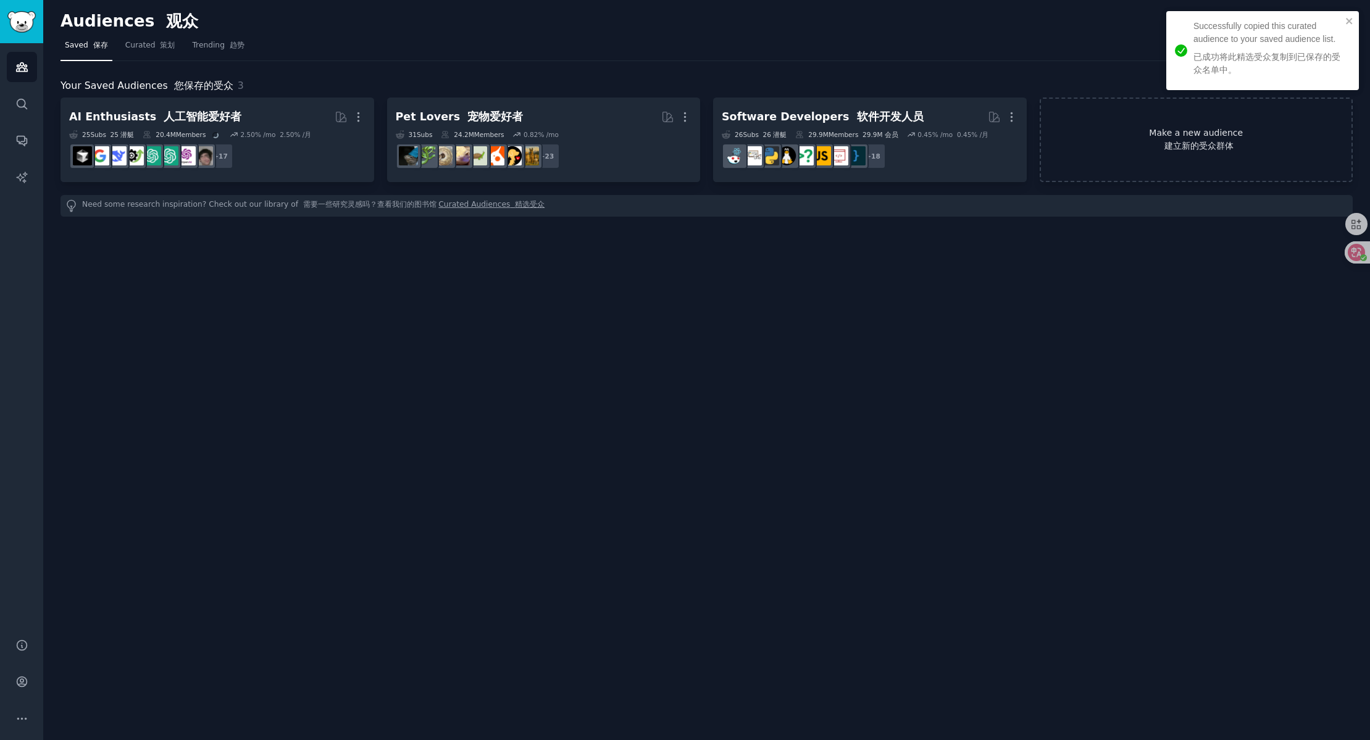
click at [1098, 133] on link "Make a new audience 建立新的受众群体" at bounding box center [1196, 140] width 314 height 85
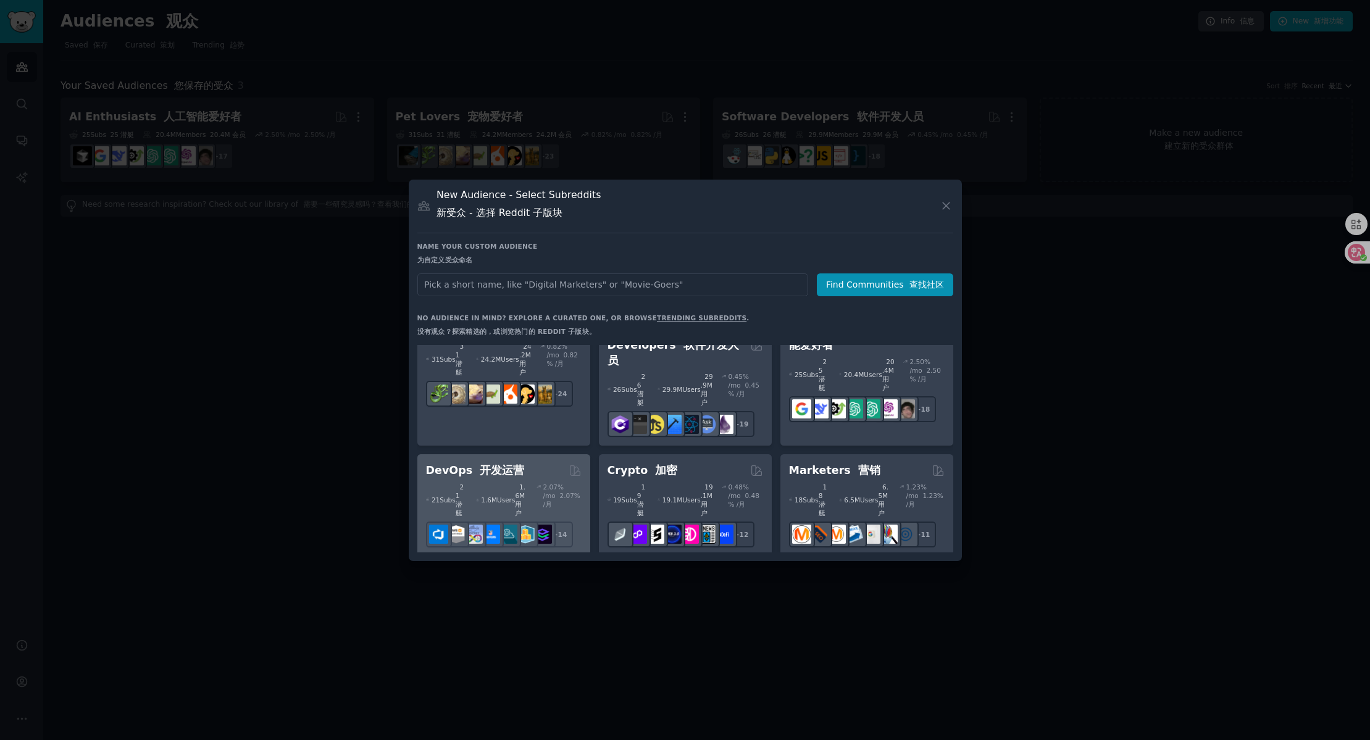
scroll to position [25, 0]
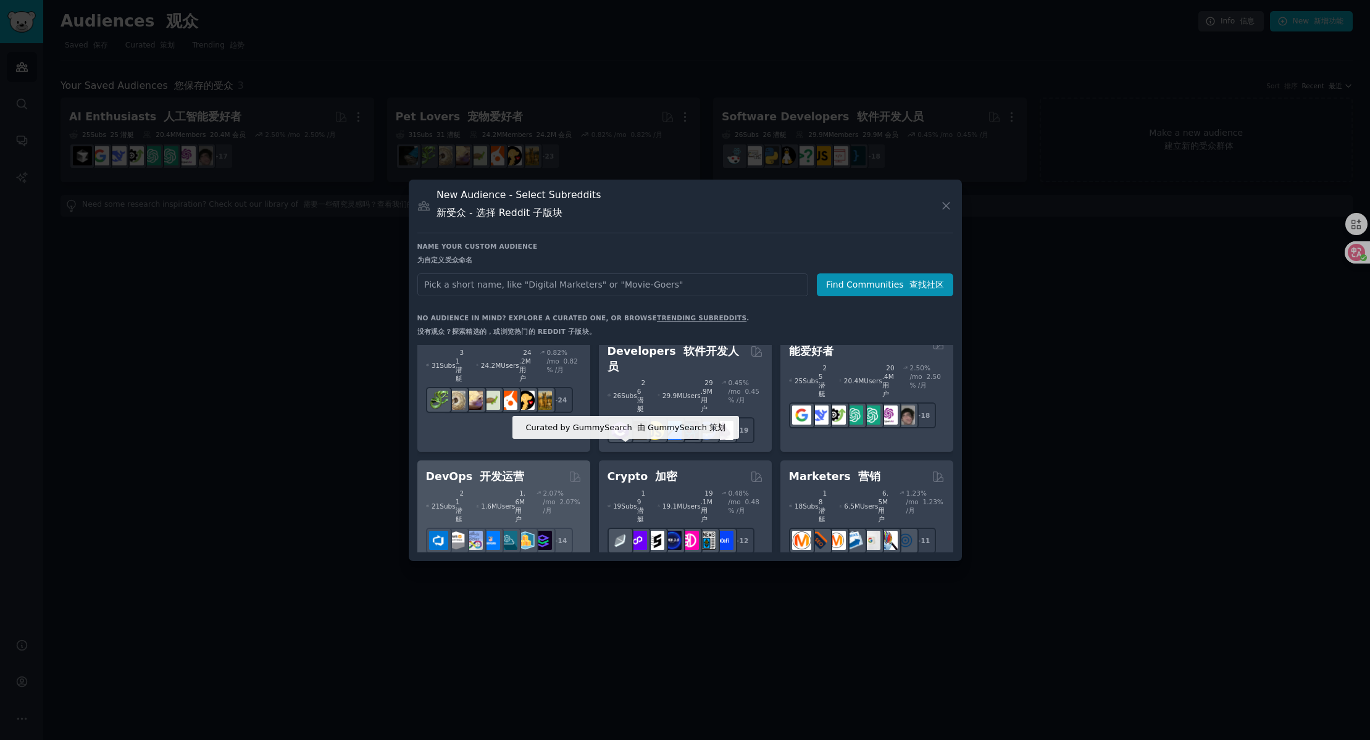
click at [579, 472] on icon at bounding box center [575, 477] width 10 height 10
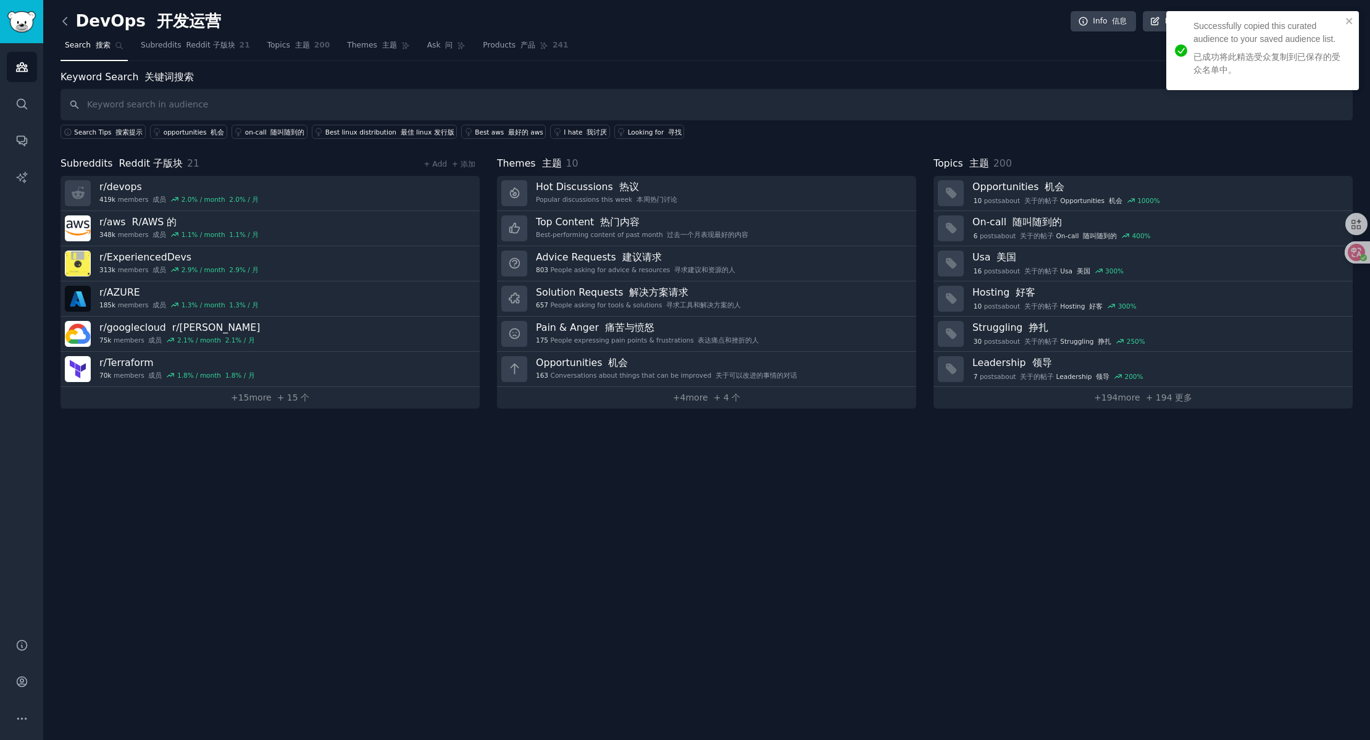
click at [65, 23] on icon at bounding box center [65, 20] width 4 height 7
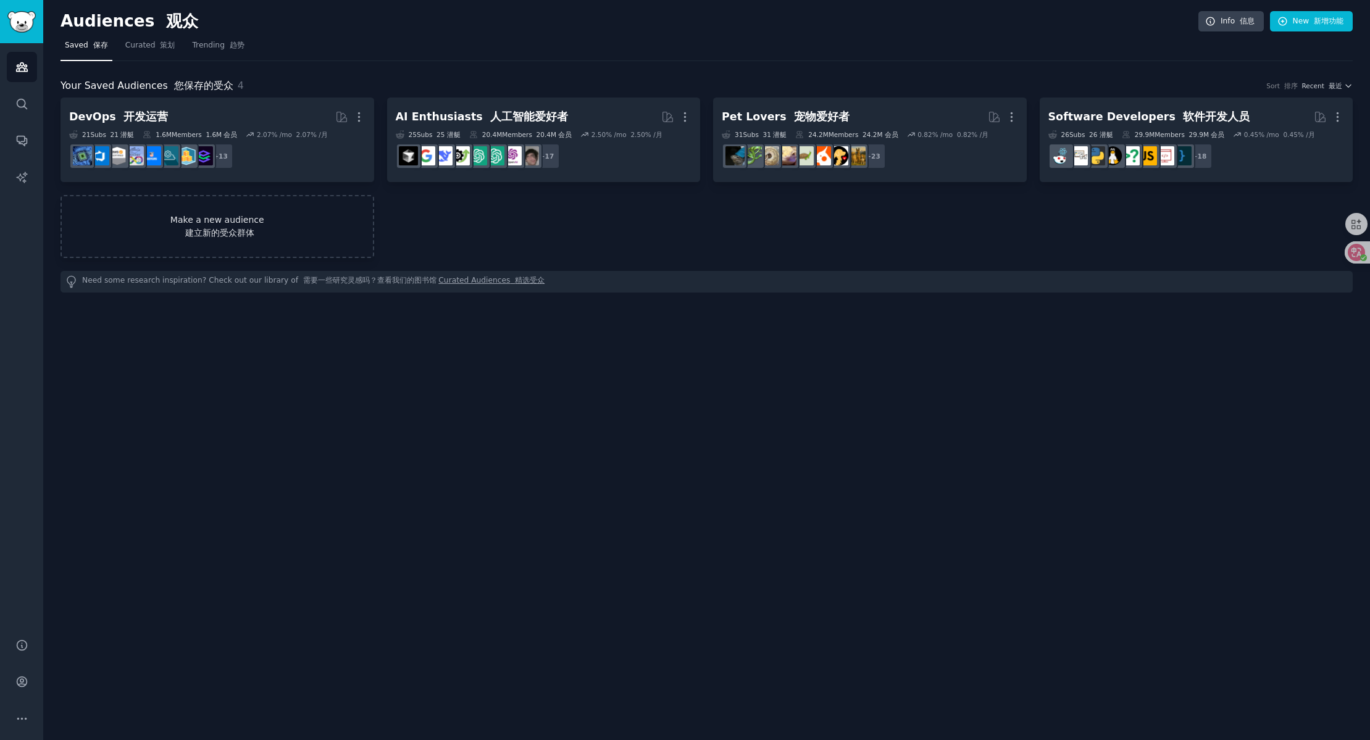
click at [275, 238] on font "建立新的受众群体" at bounding box center [217, 233] width 311 height 13
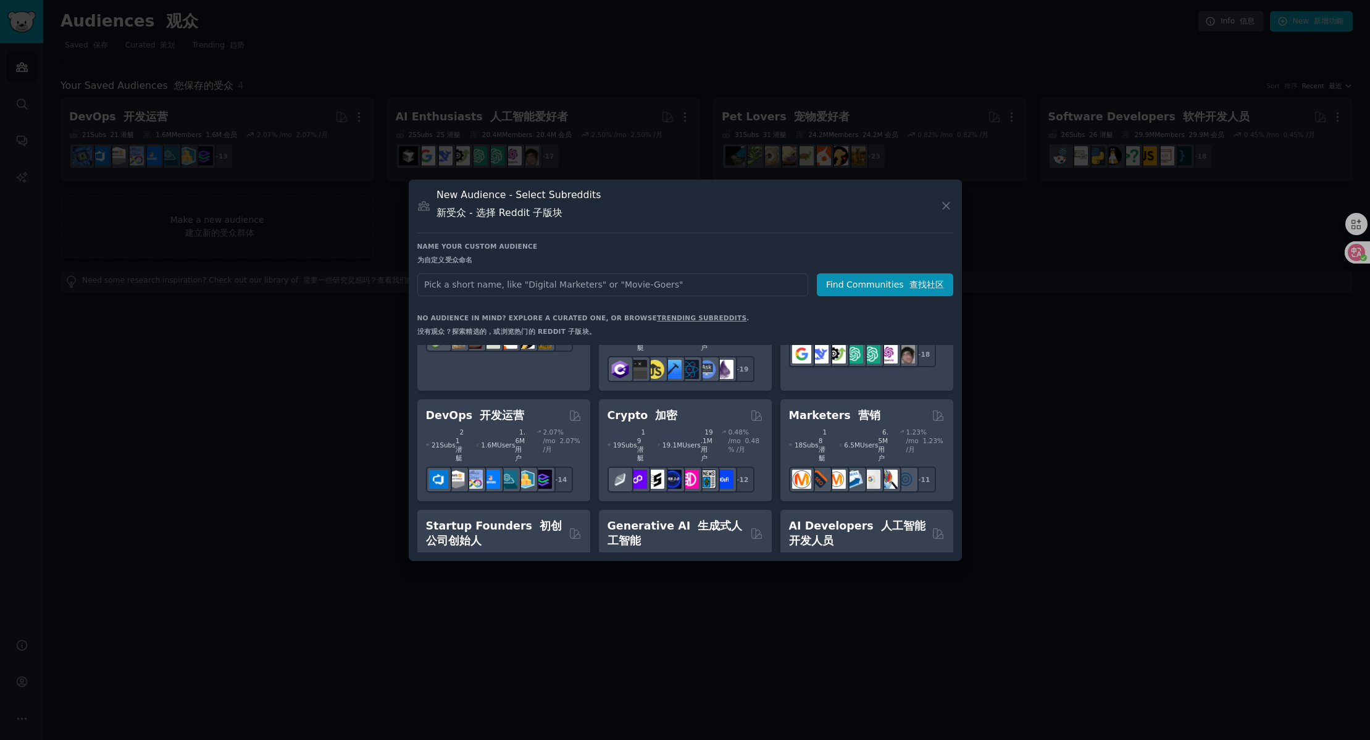
scroll to position [89, 0]
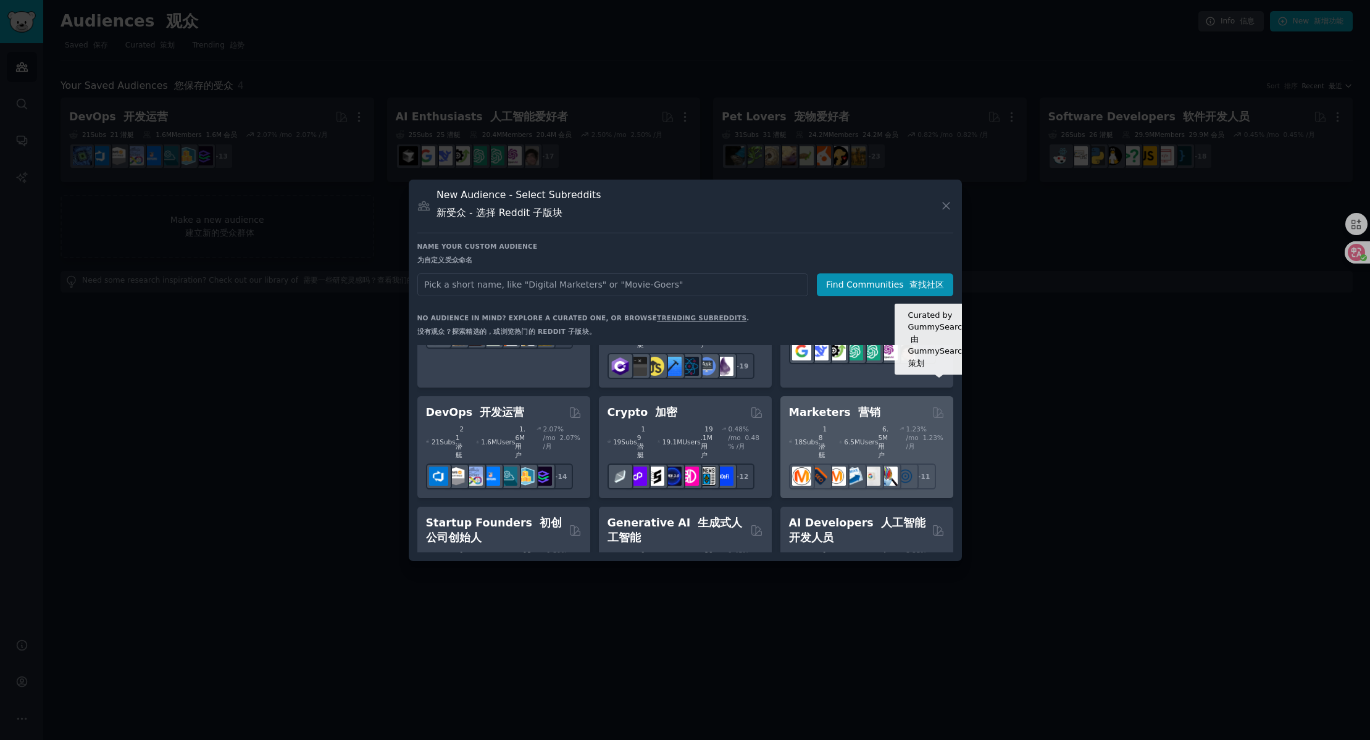
click at [942, 406] on icon at bounding box center [937, 412] width 13 height 13
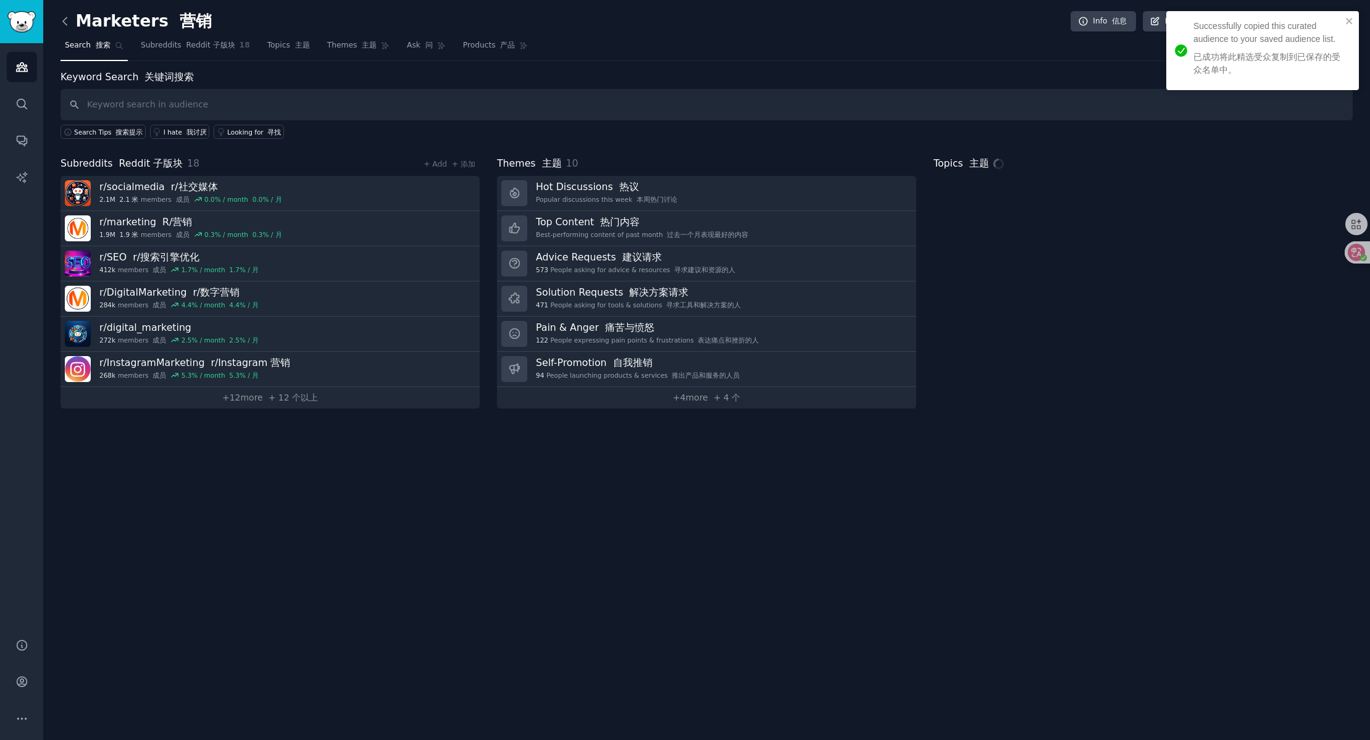
click at [69, 21] on icon at bounding box center [65, 21] width 13 height 13
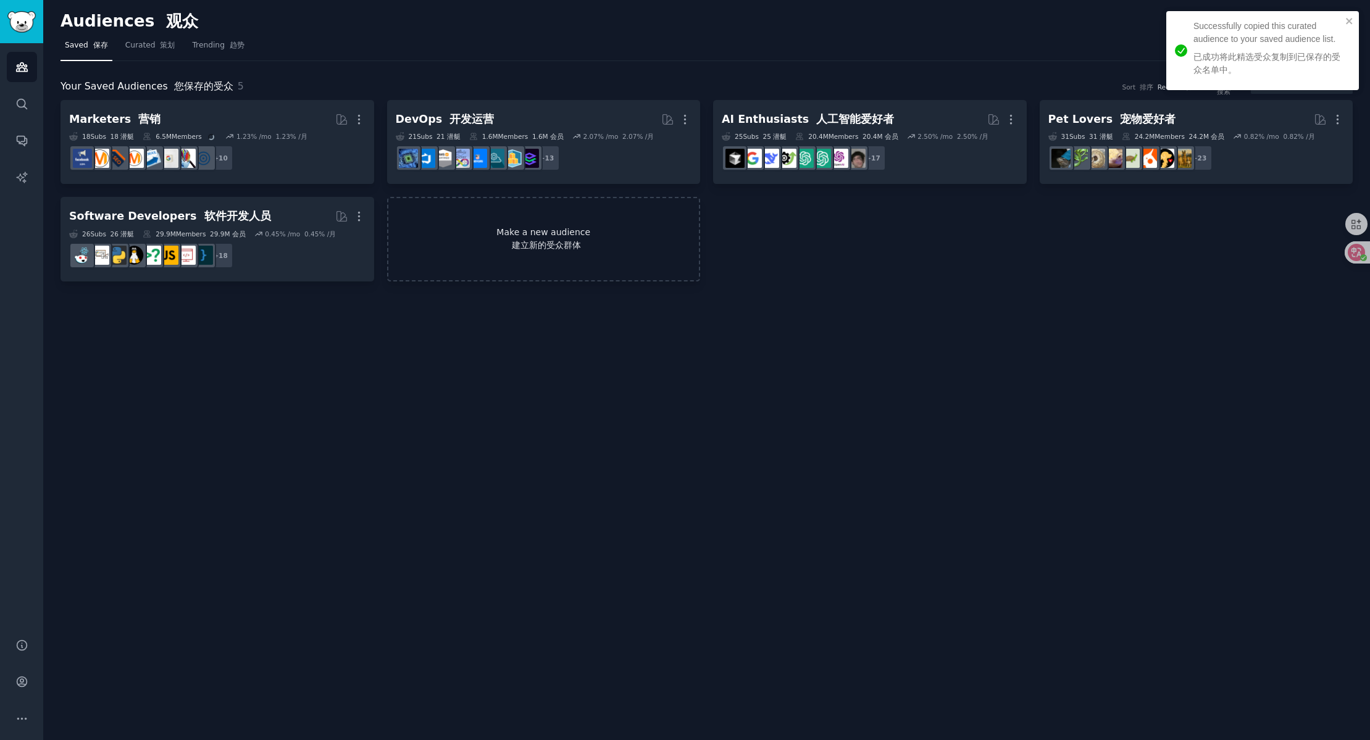
click at [555, 221] on link "Make a new audience 建立新的受众群体" at bounding box center [544, 239] width 314 height 85
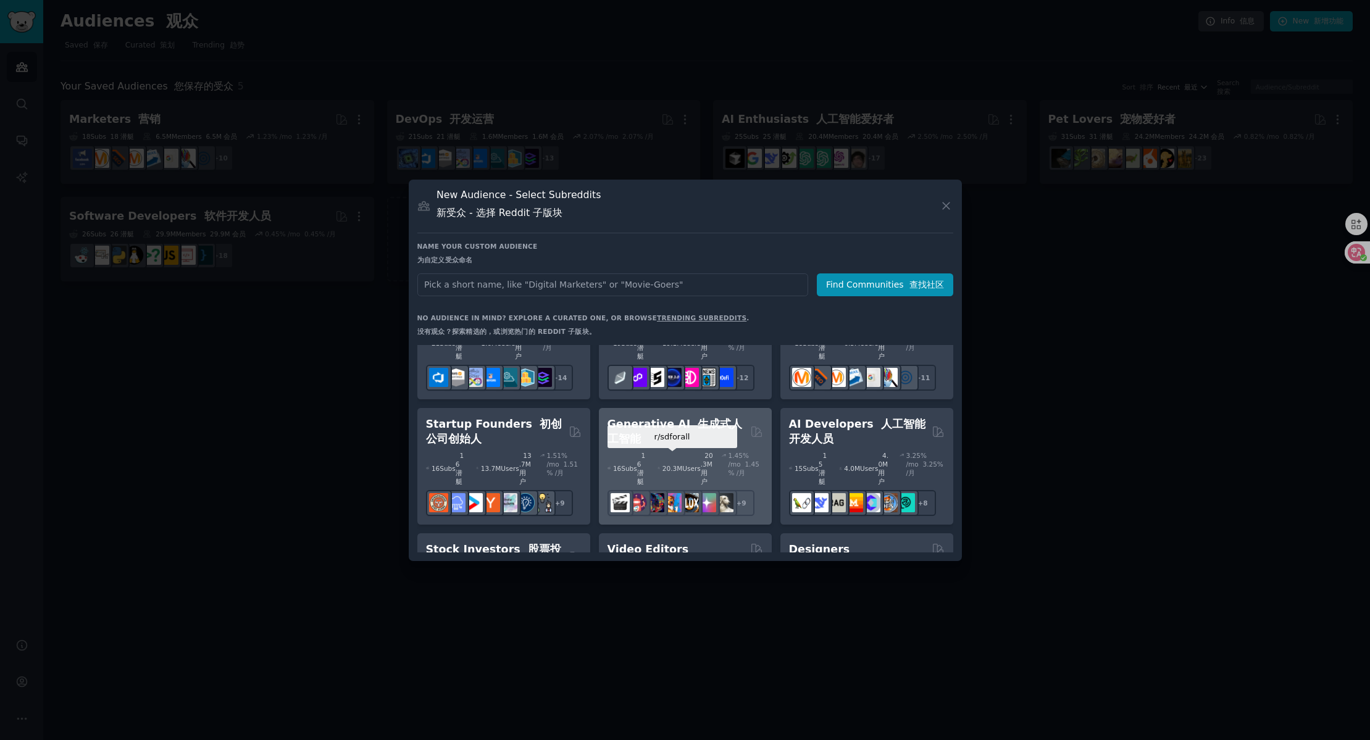
scroll to position [190, 0]
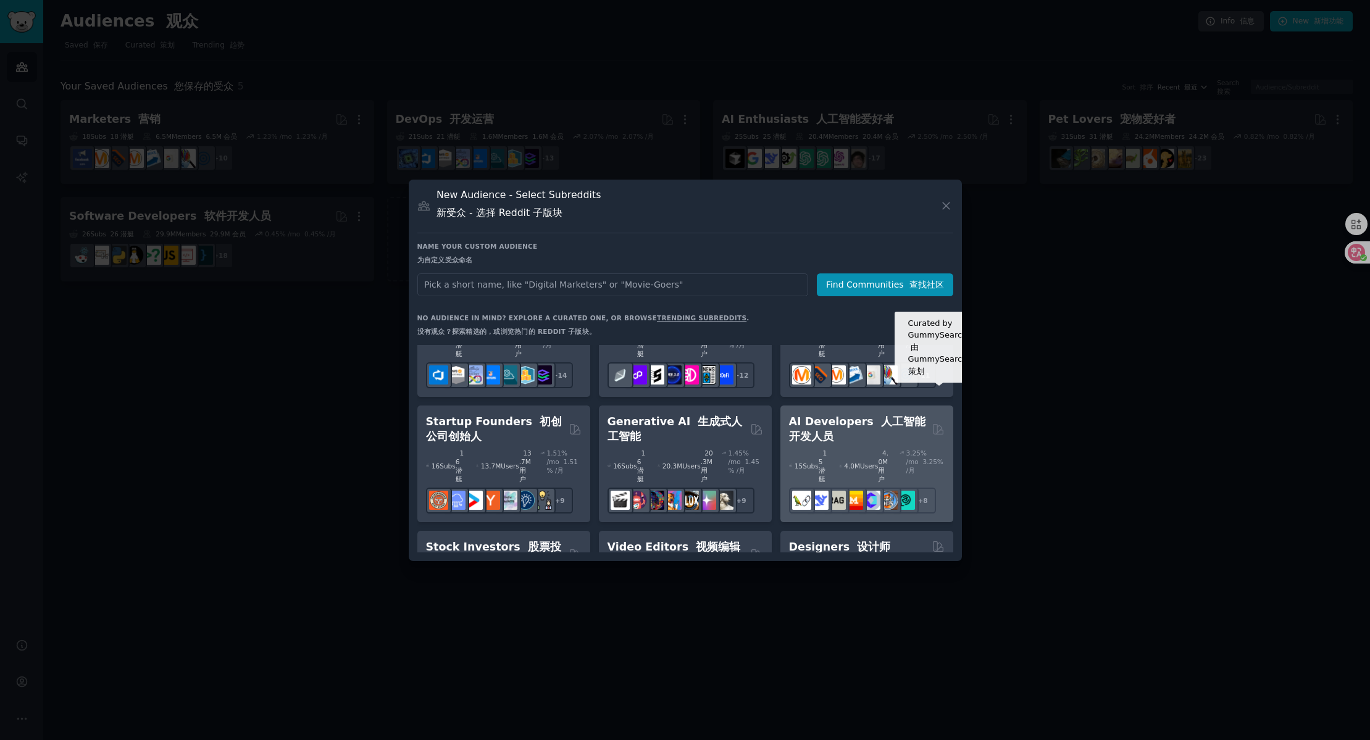
click at [934, 423] on icon at bounding box center [937, 429] width 13 height 13
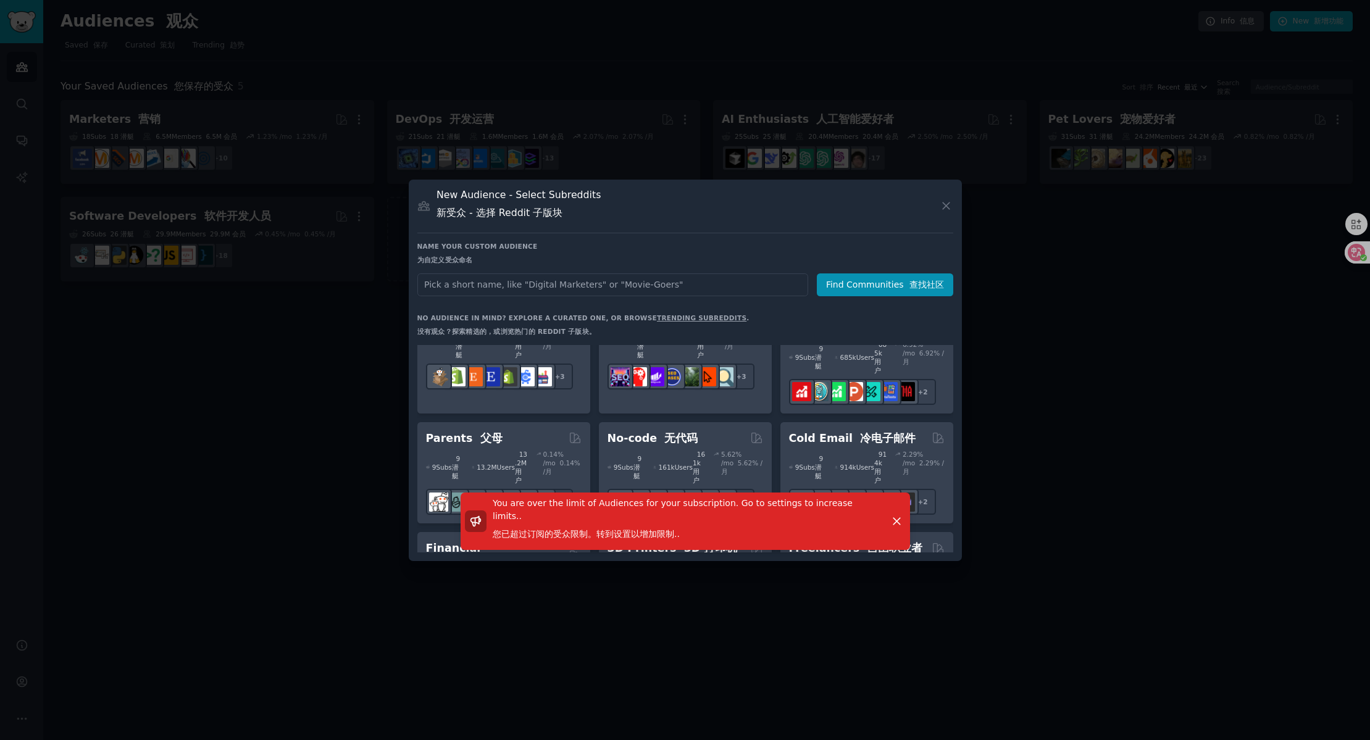
scroll to position [802, 0]
click at [896, 528] on icon "button" at bounding box center [896, 521] width 13 height 13
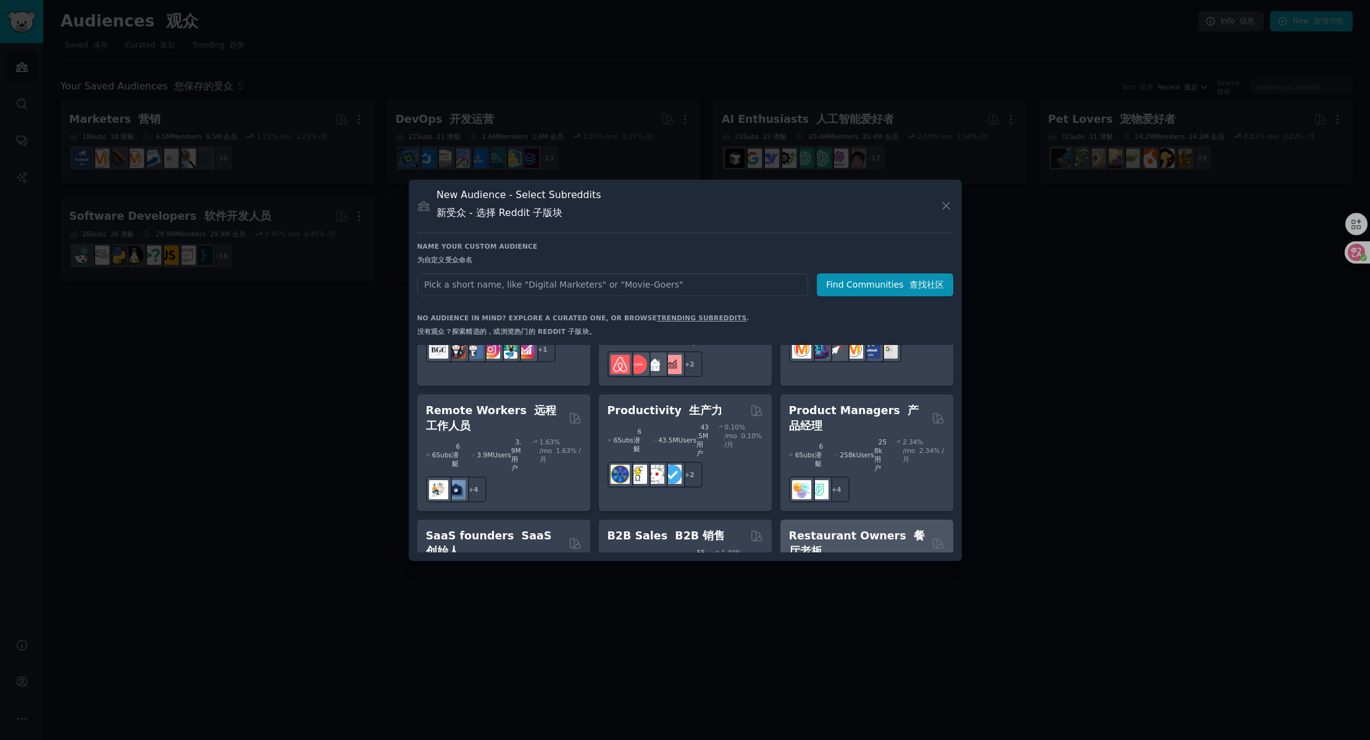
scroll to position [1326, 0]
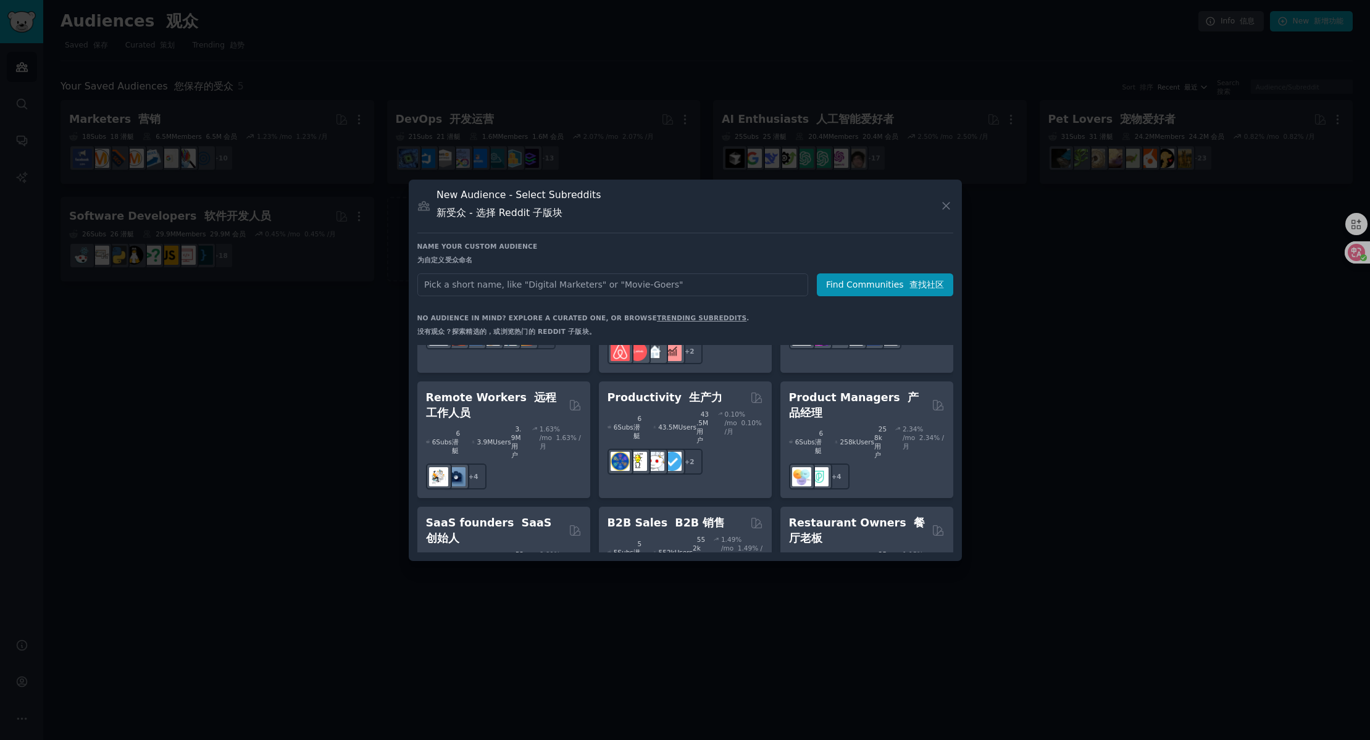
click at [1087, 430] on div at bounding box center [685, 370] width 1370 height 740
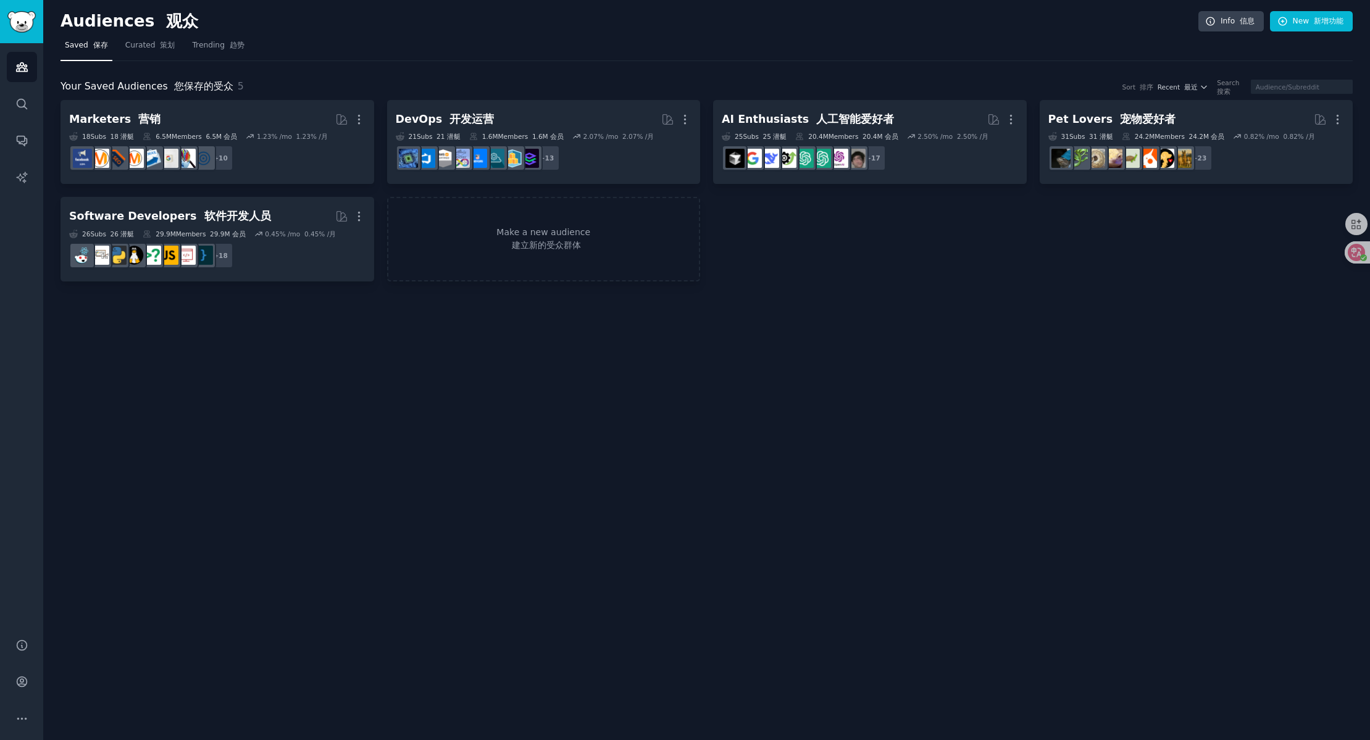
drag, startPoint x: 349, startPoint y: 349, endPoint x: 285, endPoint y: 312, distance: 74.6
click at [349, 349] on div "Audiences 观众 Info 信息 New 新增功能 Saved 保存 Curated 策划 Trending 趋势 Your Saved Audien…" at bounding box center [706, 370] width 1326 height 740
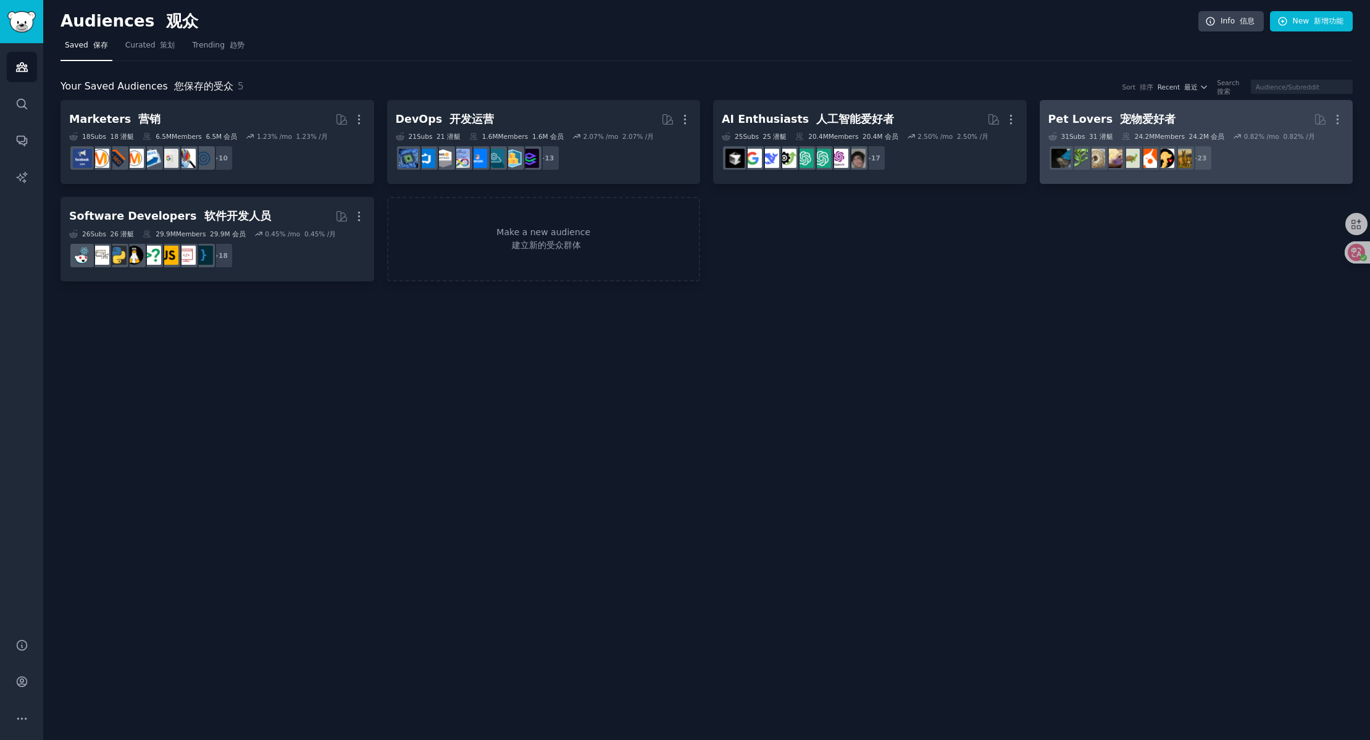
click at [1187, 118] on h2 "Pet Lovers 宠物爱好者 More" at bounding box center [1196, 120] width 296 height 22
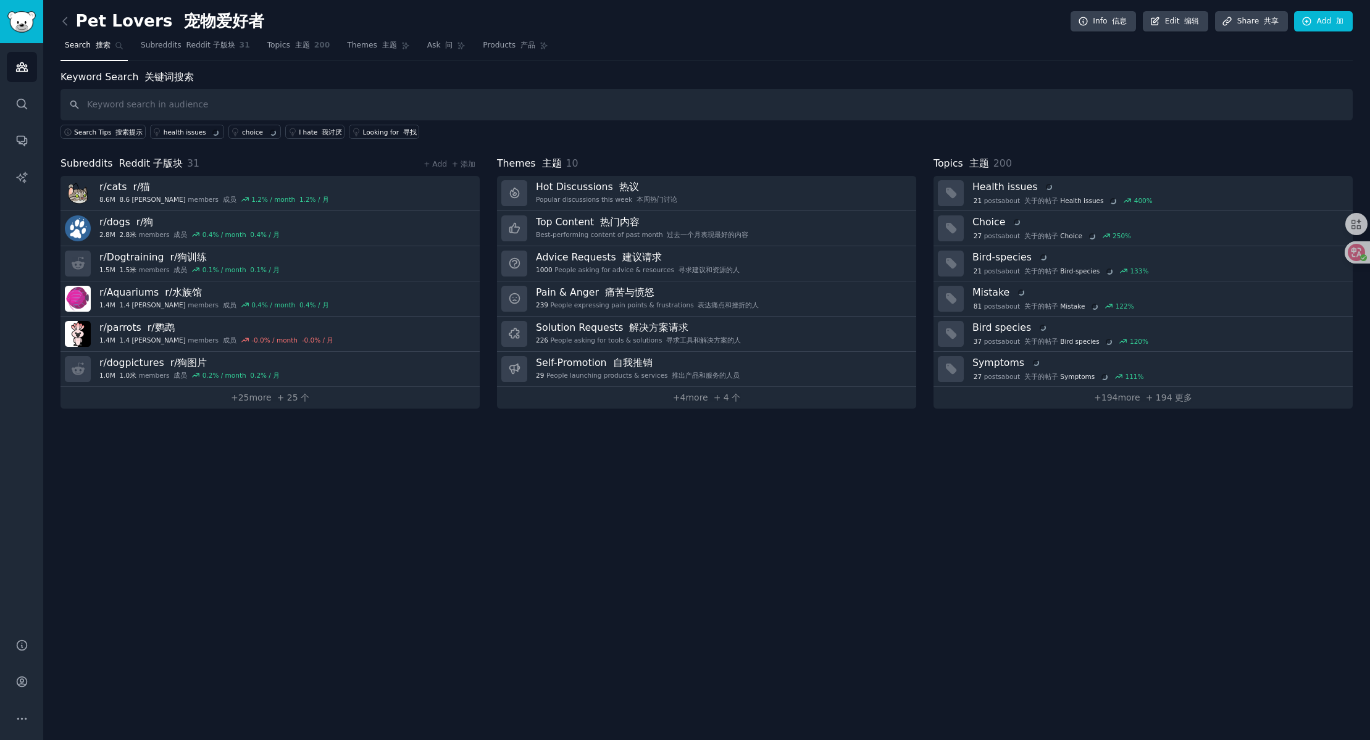
click at [638, 134] on div "Search Tips 搜索提示 health issues choice I hate 我讨厌 Looking for 寻找" at bounding box center [706, 129] width 1292 height 19
click at [294, 431] on div "Pet Lovers 宠物爱好者 Info 信息 Edit 编辑 Share 共享 Add 加 Search 搜索 Subreddits Reddit 子版块…" at bounding box center [706, 370] width 1326 height 740
